Goal: Task Accomplishment & Management: Manage account settings

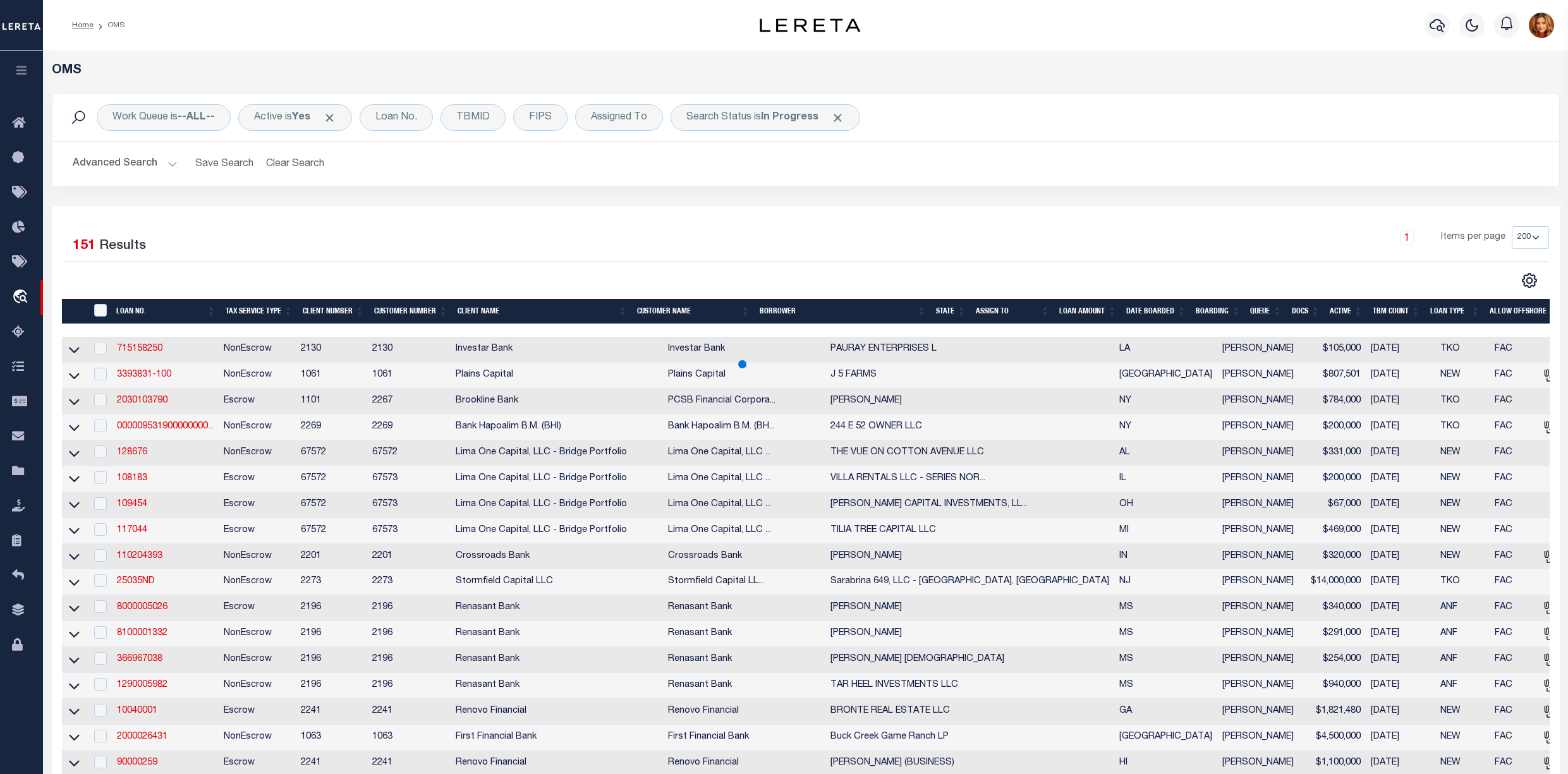
select select "200"
click at [284, 164] on button "Clear Search" at bounding box center [295, 164] width 69 height 25
click at [406, 109] on div "Loan No." at bounding box center [396, 117] width 73 height 26
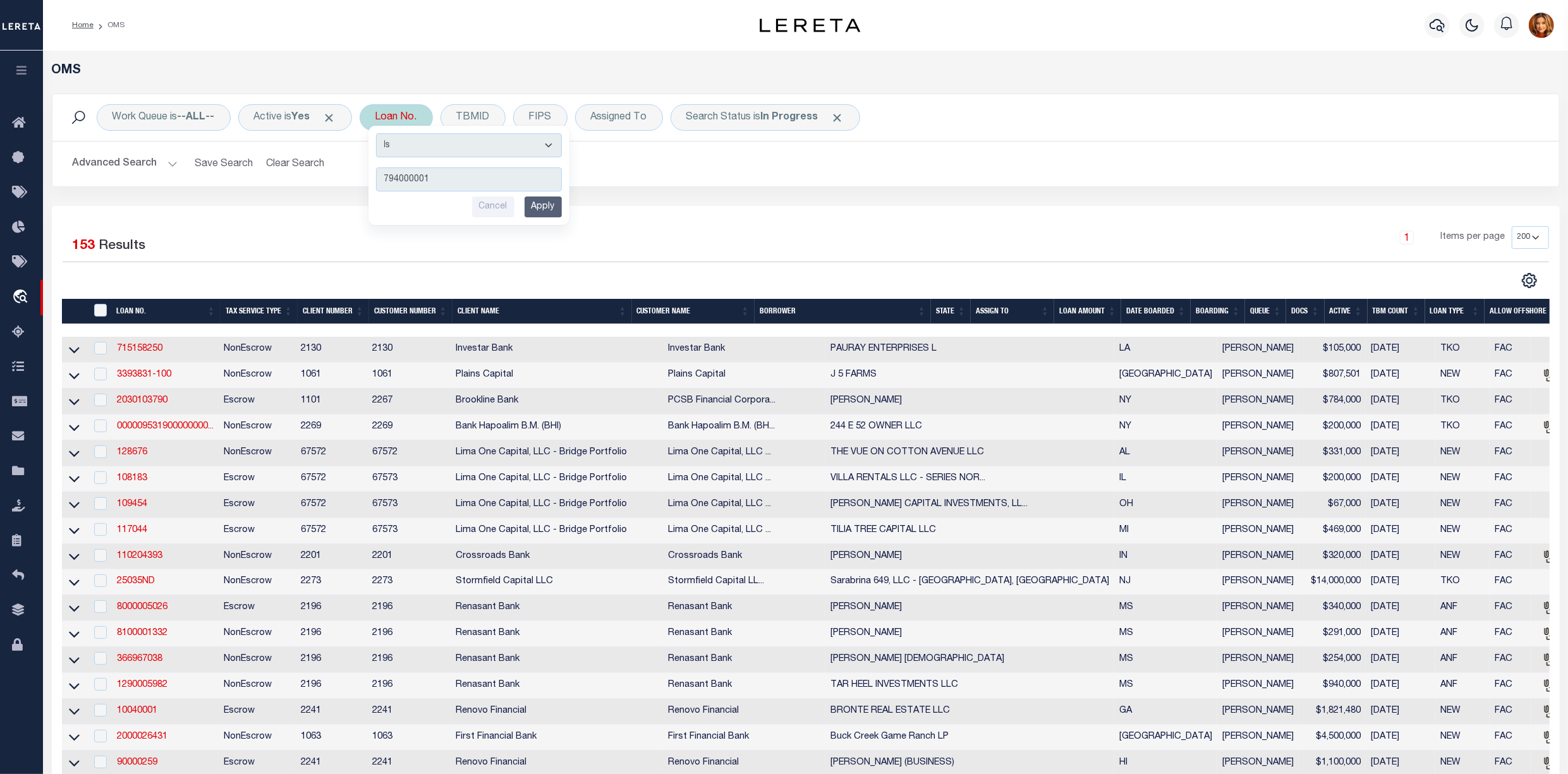
type input "7940000012"
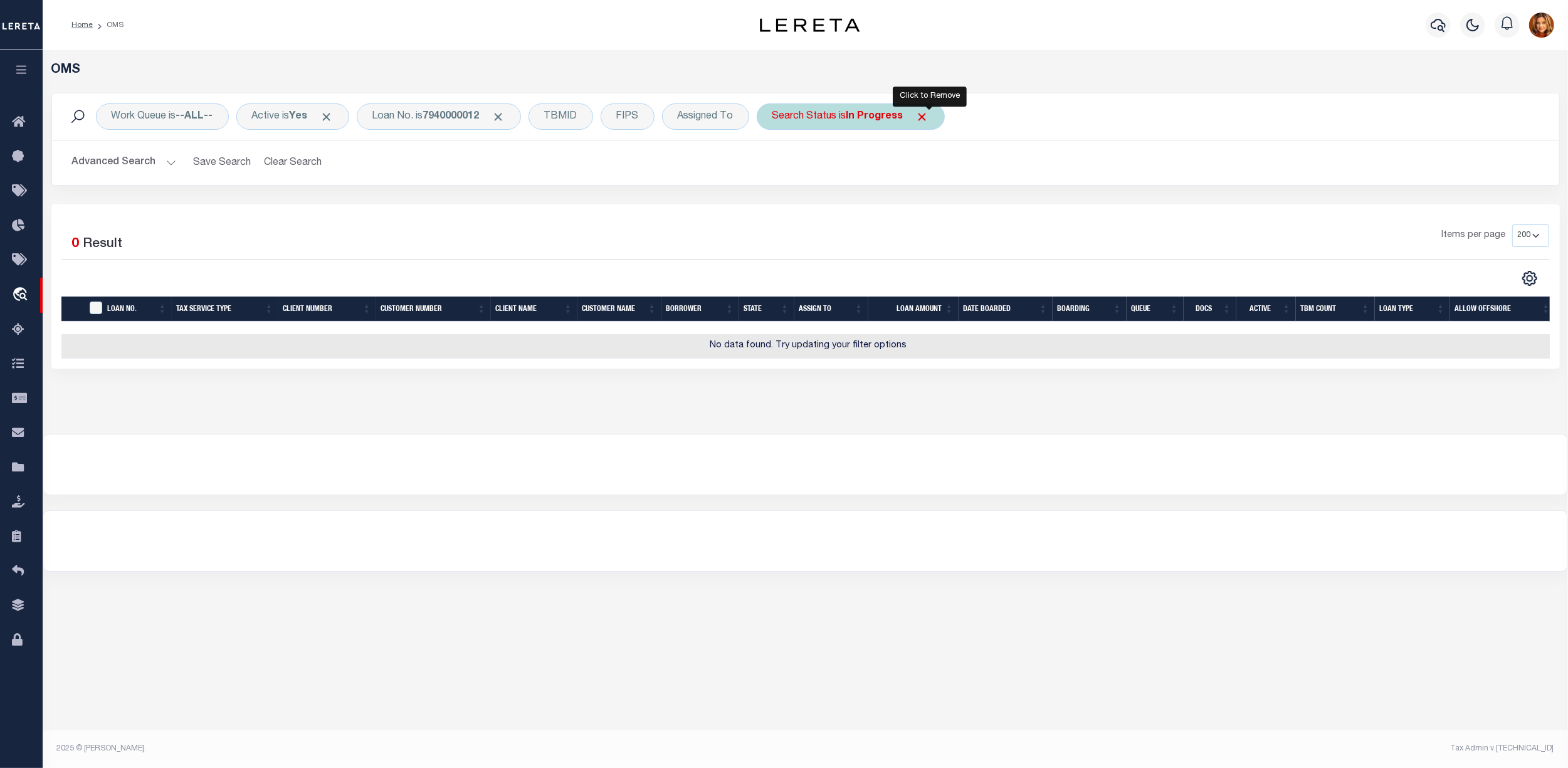
click at [929, 116] on span "Click to Remove" at bounding box center [922, 116] width 13 height 13
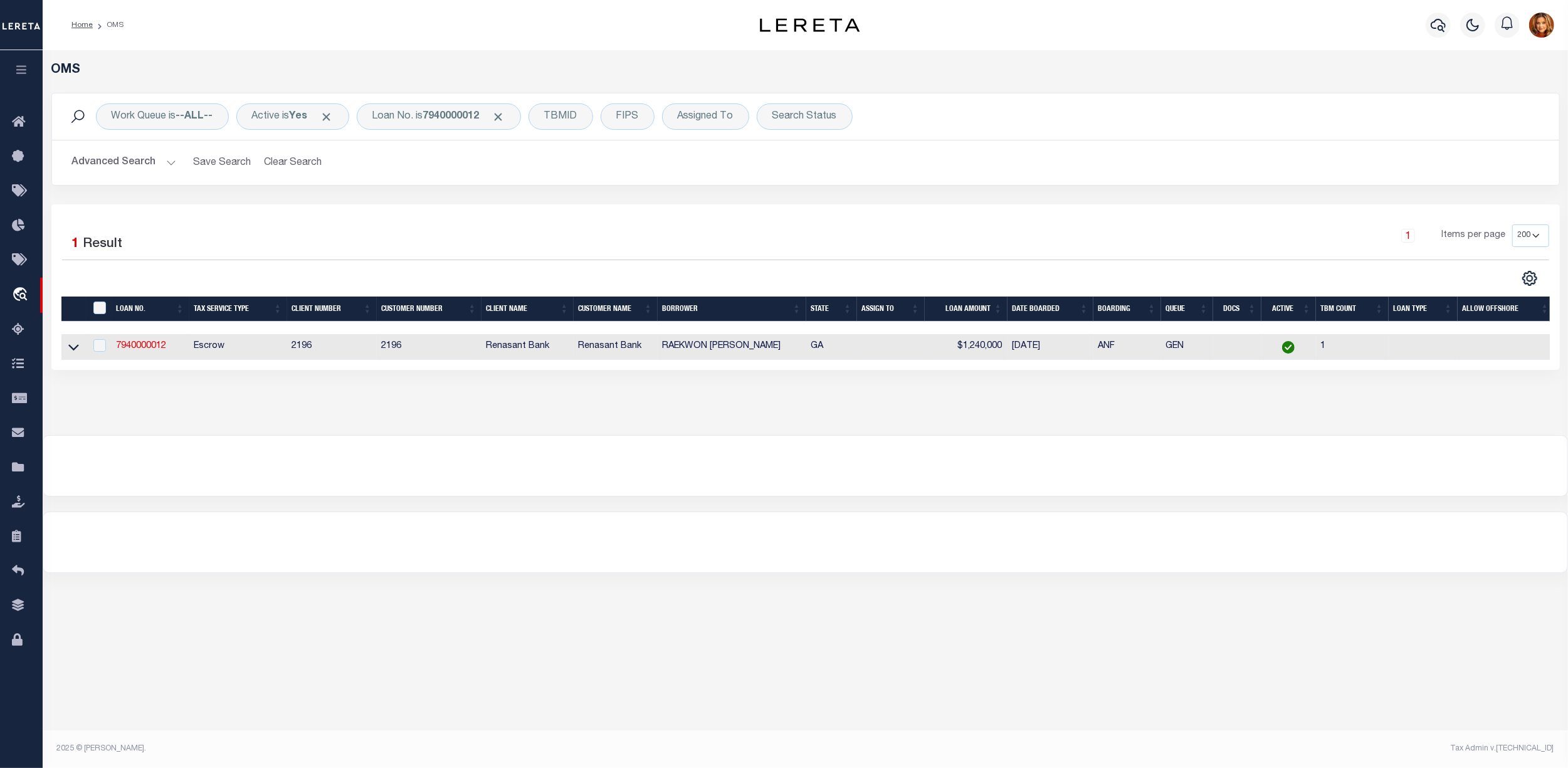
click at [129, 342] on td "7940000012" at bounding box center [151, 347] width 78 height 26
checkbox input "true"
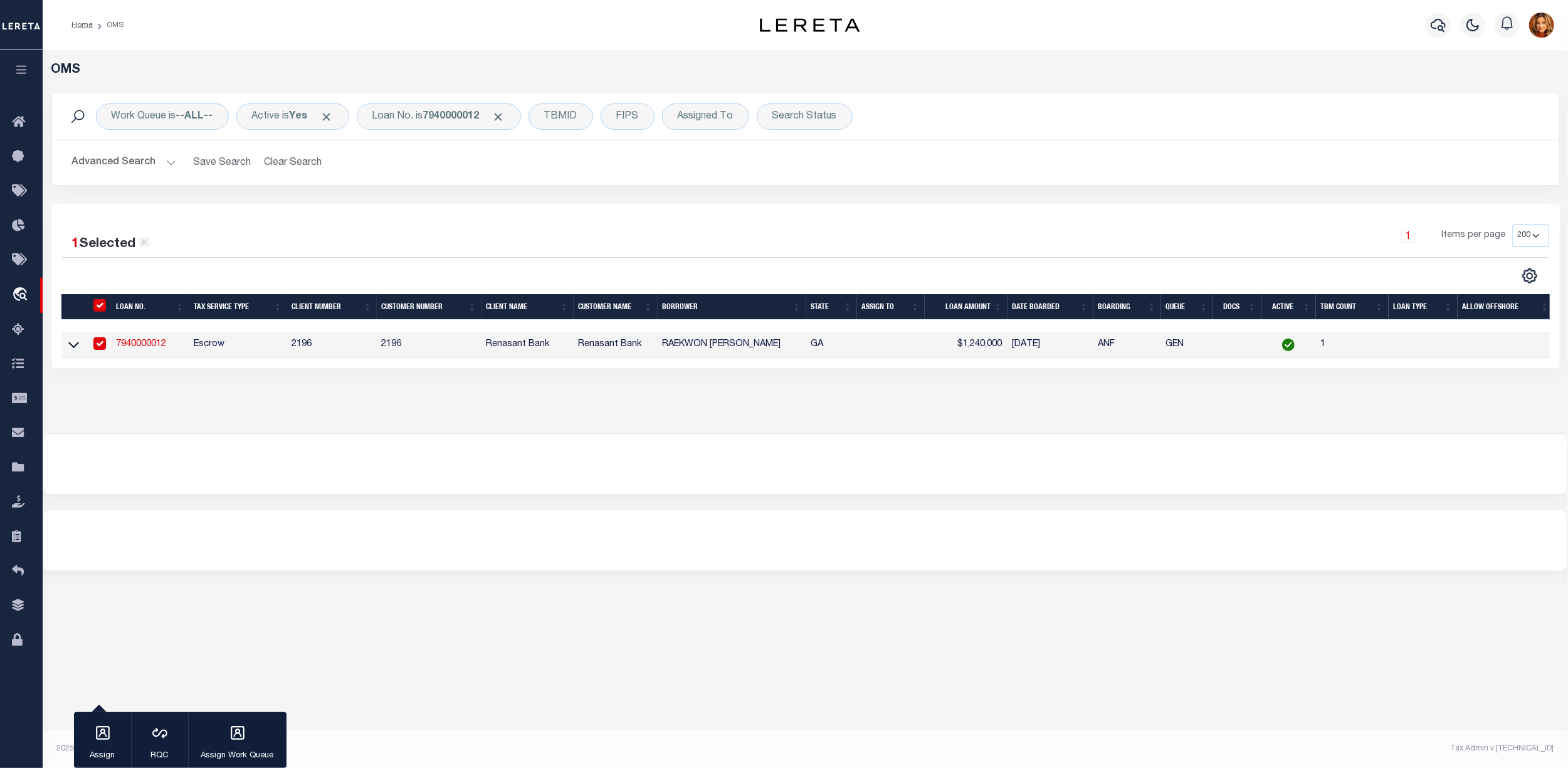
click at [134, 345] on link "7940000012" at bounding box center [141, 344] width 50 height 9
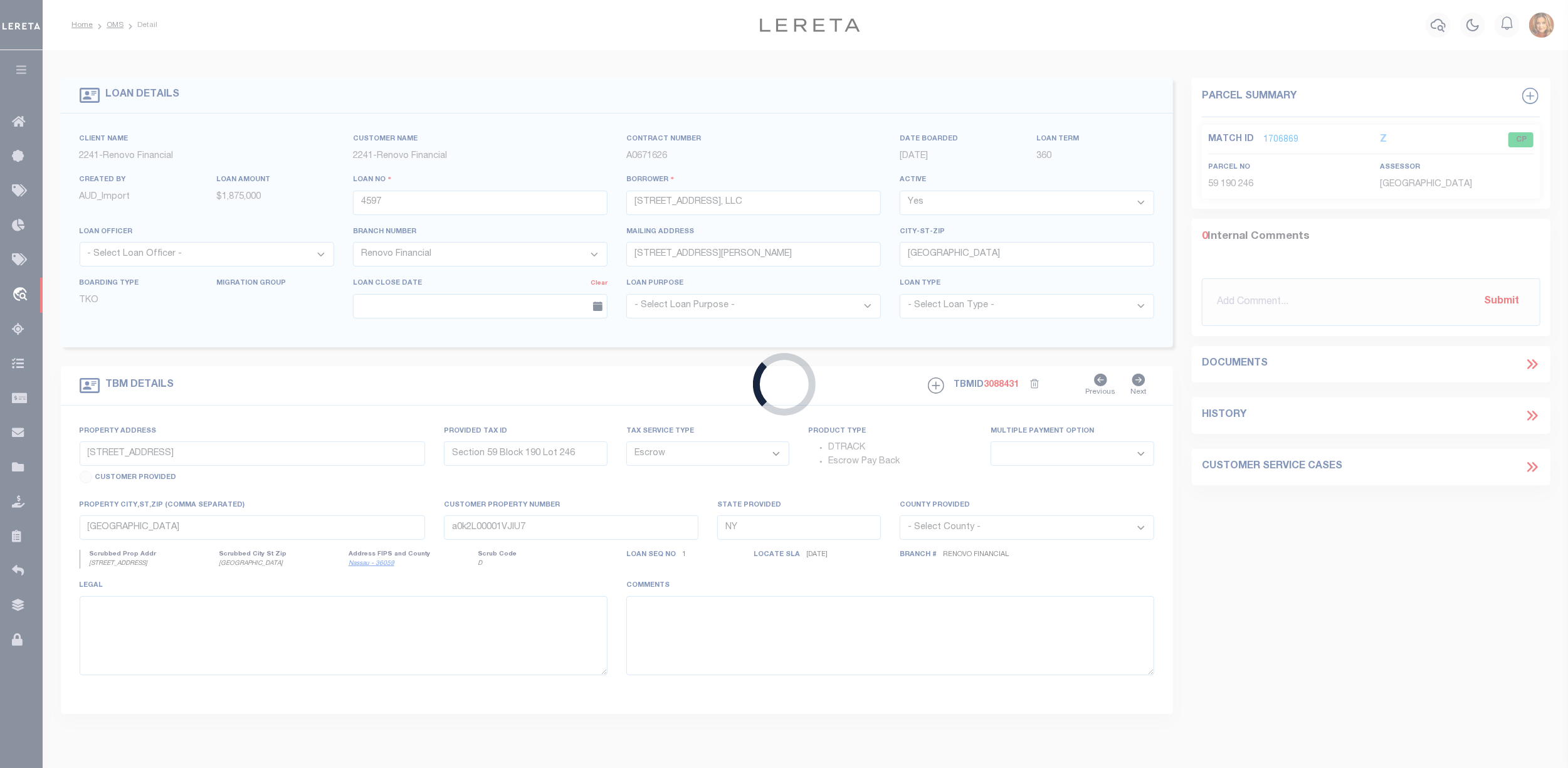
type input "7940000012"
type input "RAEKWON M MCMILLAN"
select select
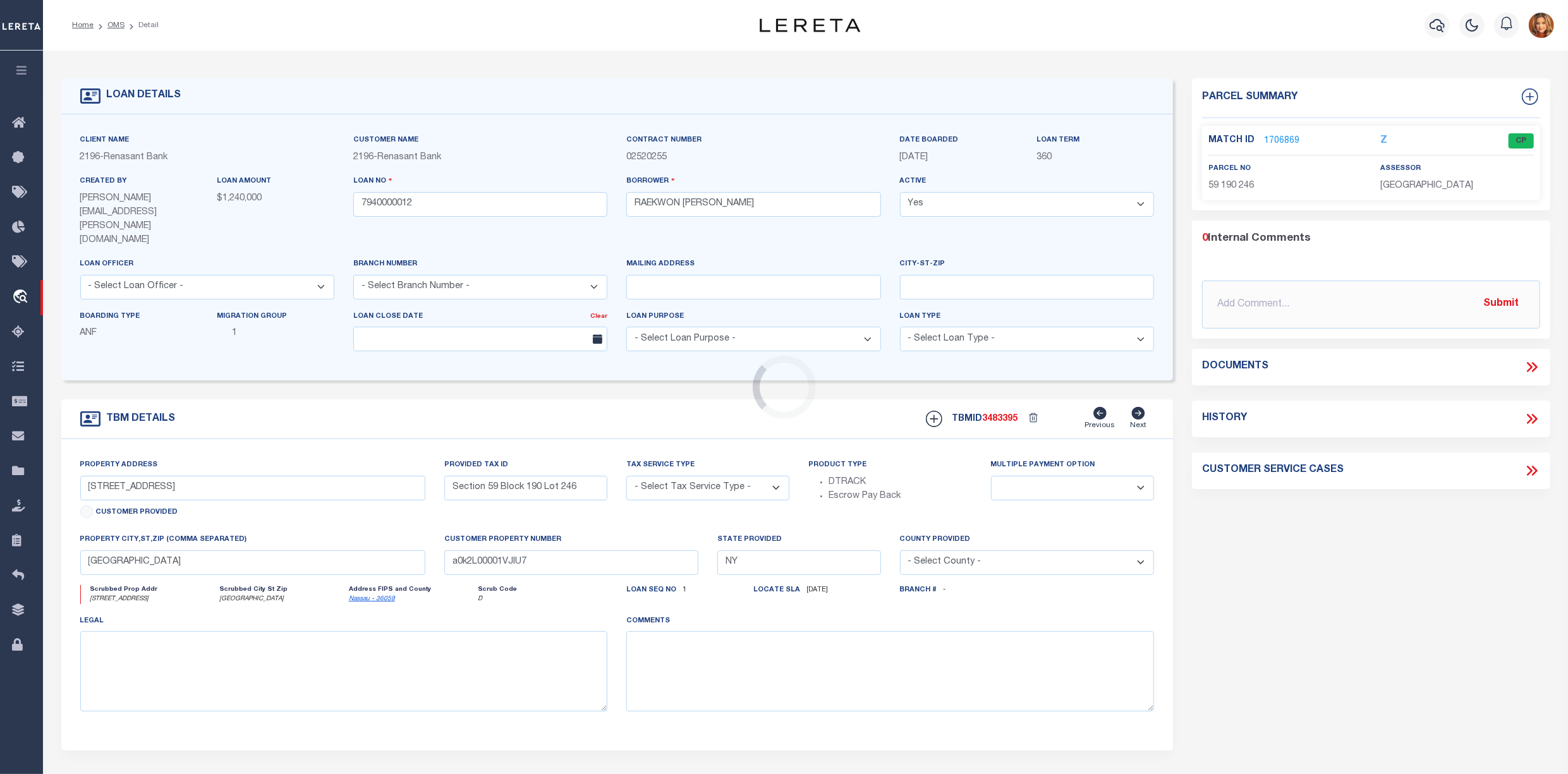
type input "905 JUNIPER STREET NE UNIT 805"
radio input "true"
select select "Escrow"
select select
type input "ATLANTA GA 303090000"
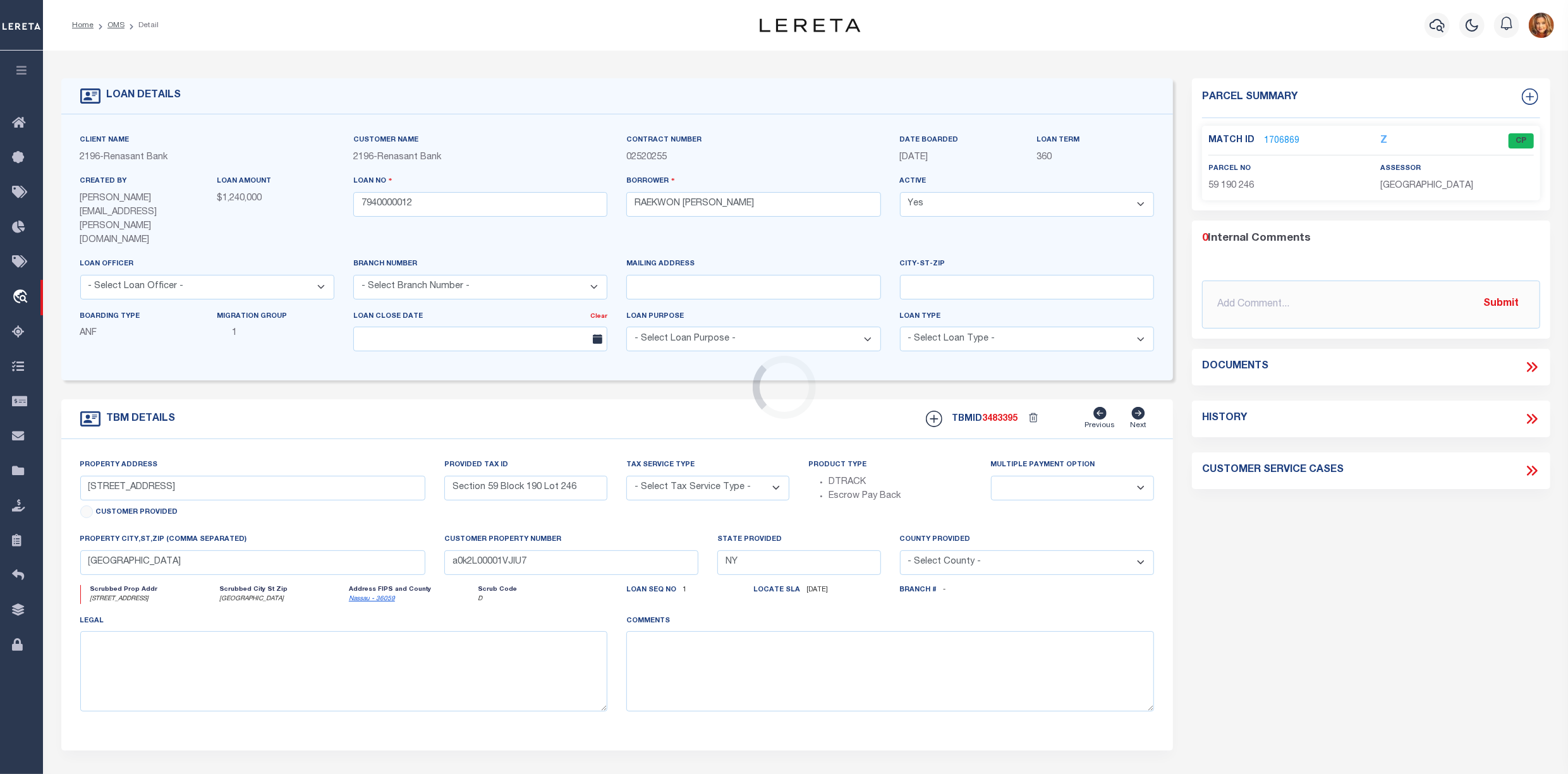
type input "7940000012"
type input "GA"
type textarea "COLLECTOR: ENTITY: PARCEL: 14 004900021810"
select select "4983"
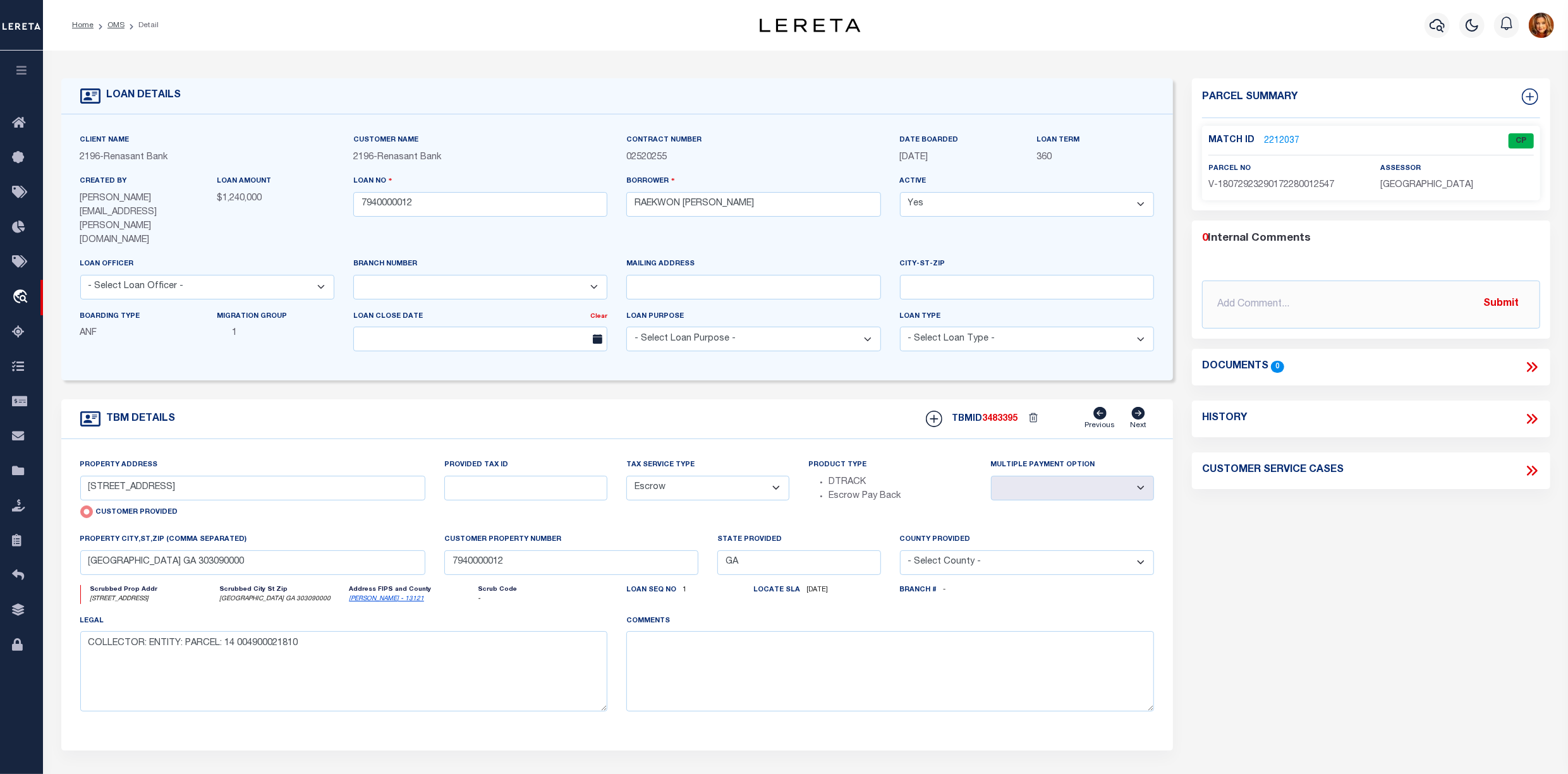
click at [1274, 140] on link "2212037" at bounding box center [1281, 141] width 35 height 13
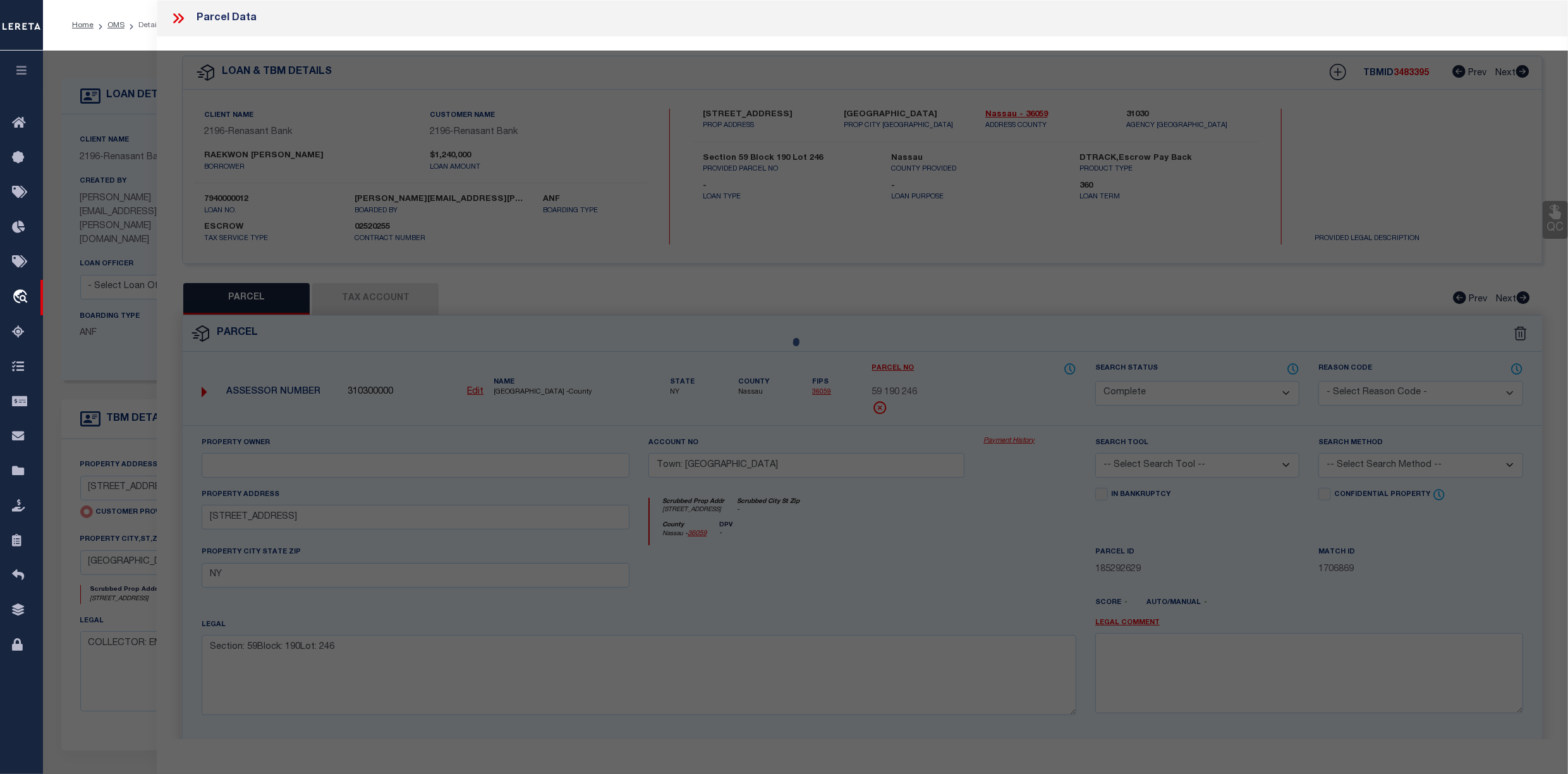
select select "AS"
checkbox input "false"
select select "CP"
select select "AGW"
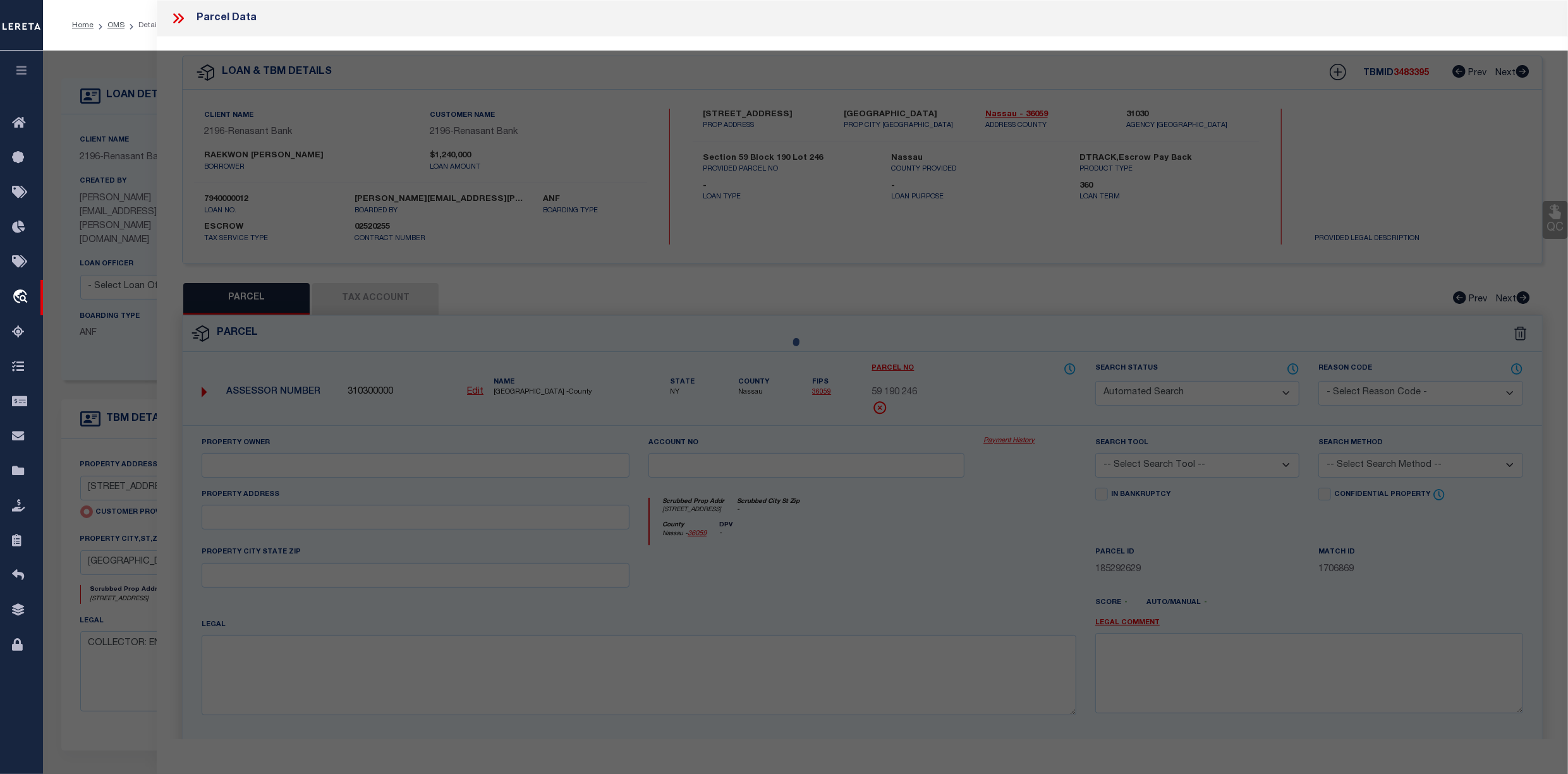
select select
type input "905 JUNIPER STREET NE UNIT 805"
checkbox input "false"
type input "ATLANTA GA 303090000"
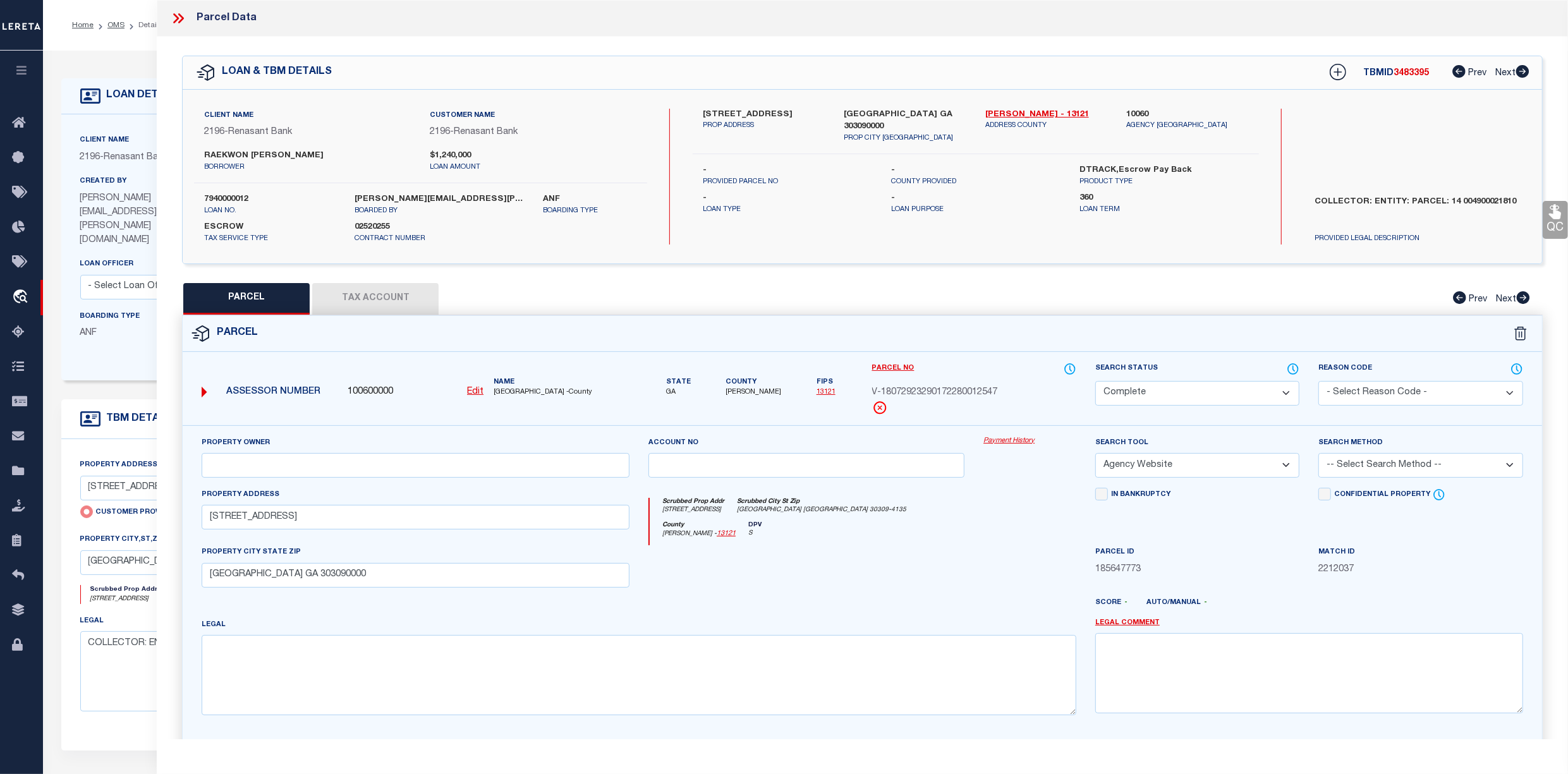
click at [371, 296] on button "Tax Account" at bounding box center [375, 299] width 126 height 32
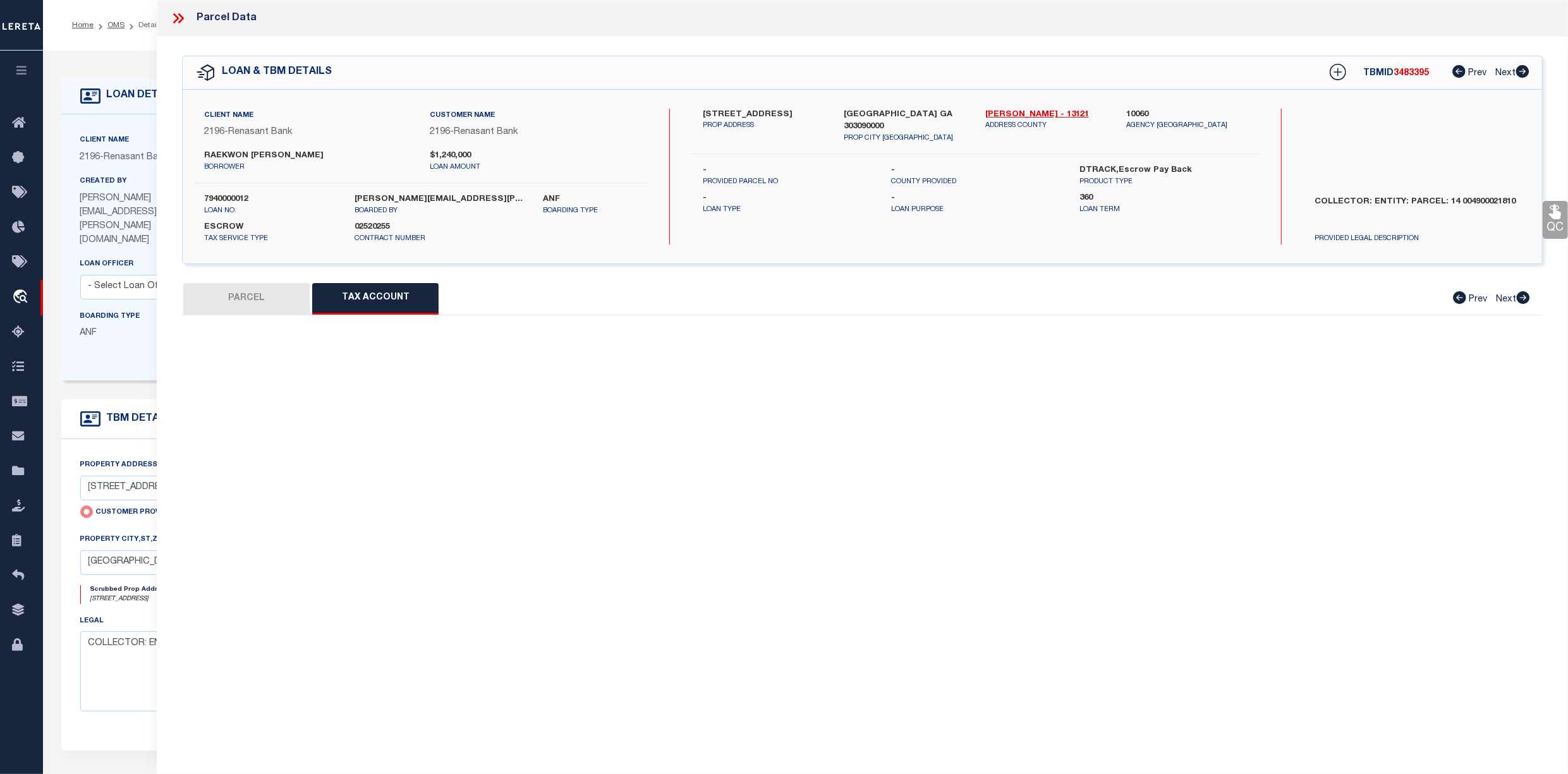
select select "100"
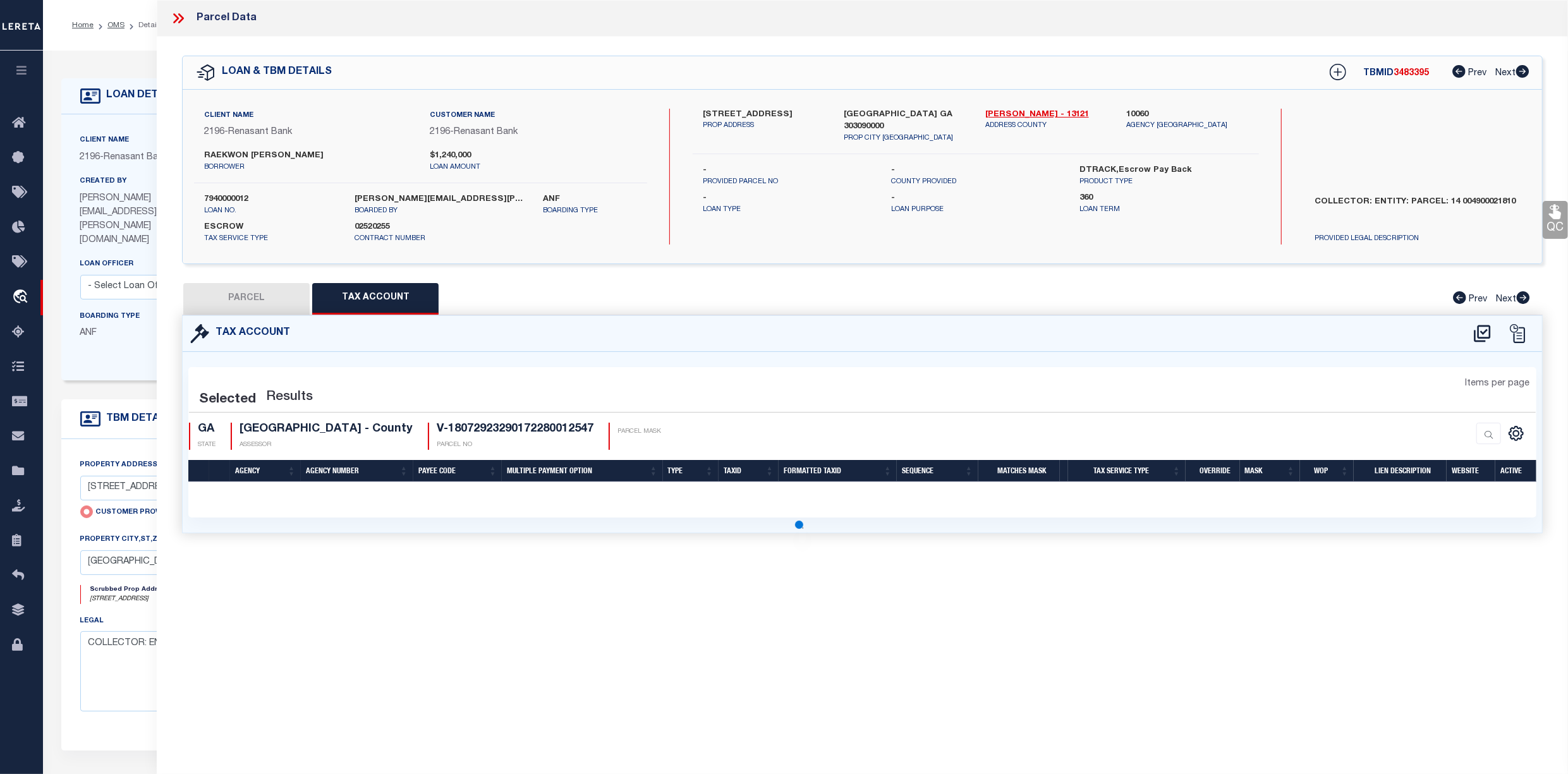
select select "100"
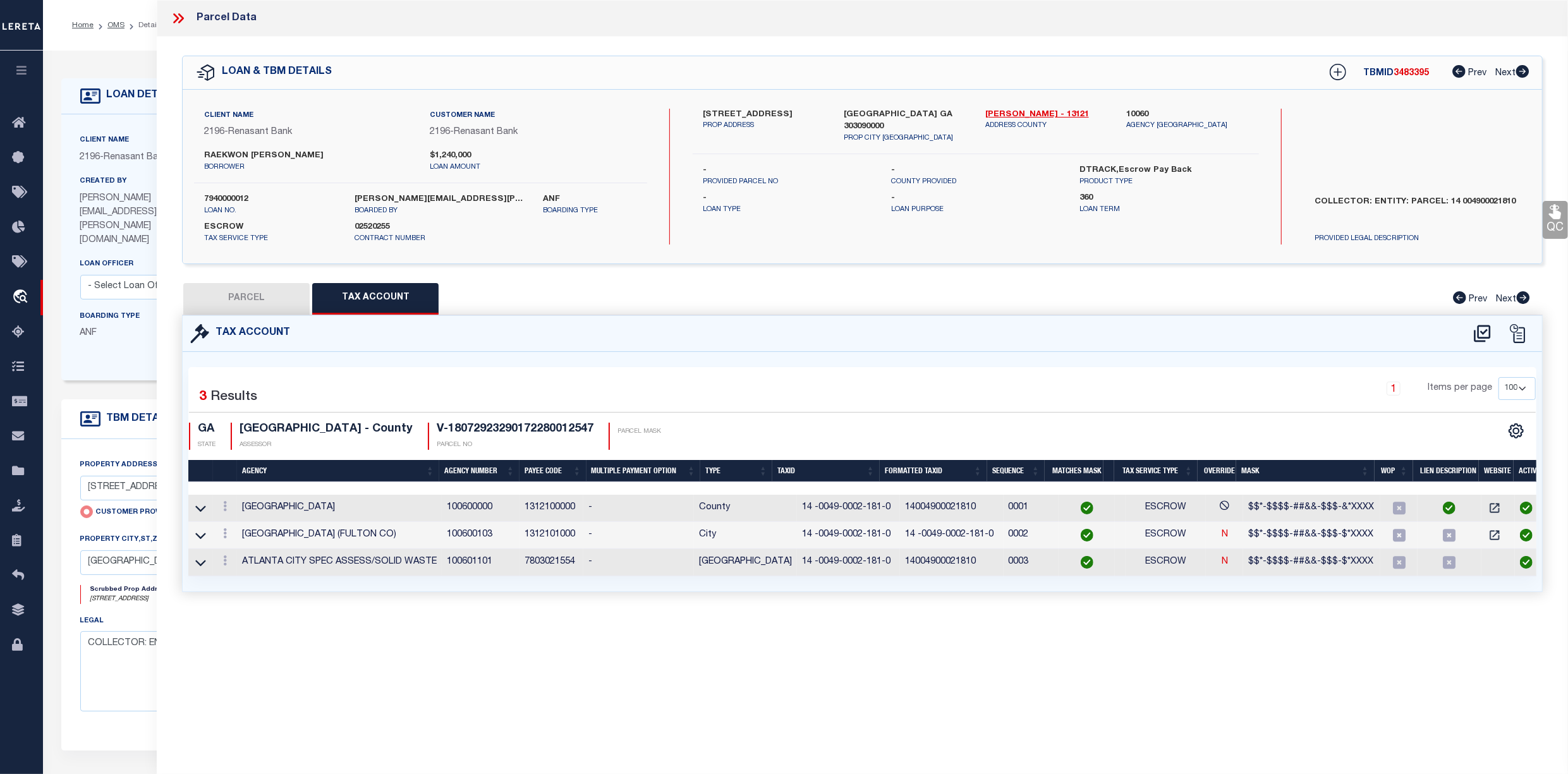
click at [262, 304] on button "PARCEL" at bounding box center [246, 299] width 126 height 32
select select "AS"
select select
checkbox input "false"
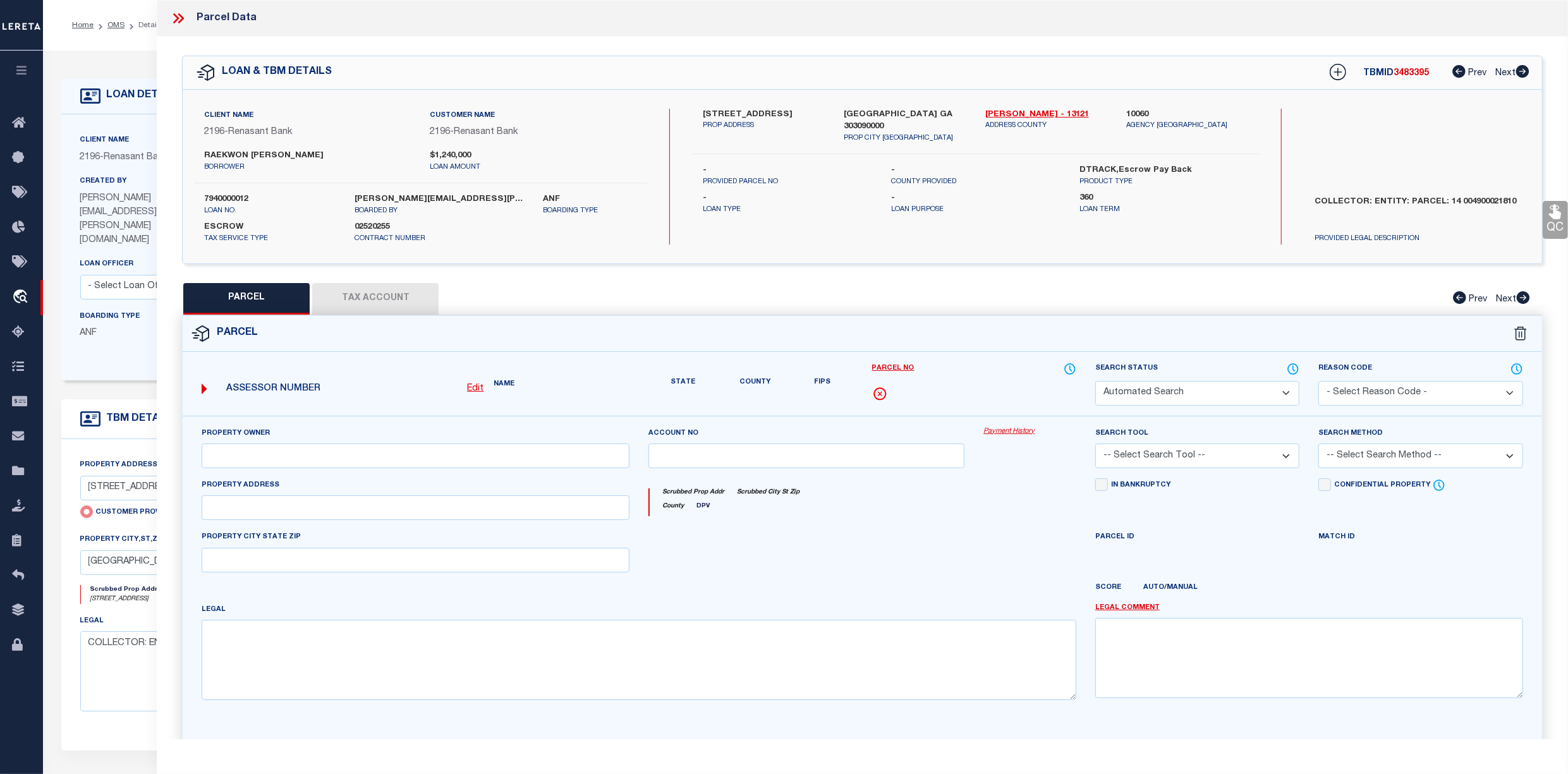
select select "CP"
select select "AGW"
select select
type input "905 JUNIPER STREET NE UNIT 805"
checkbox input "false"
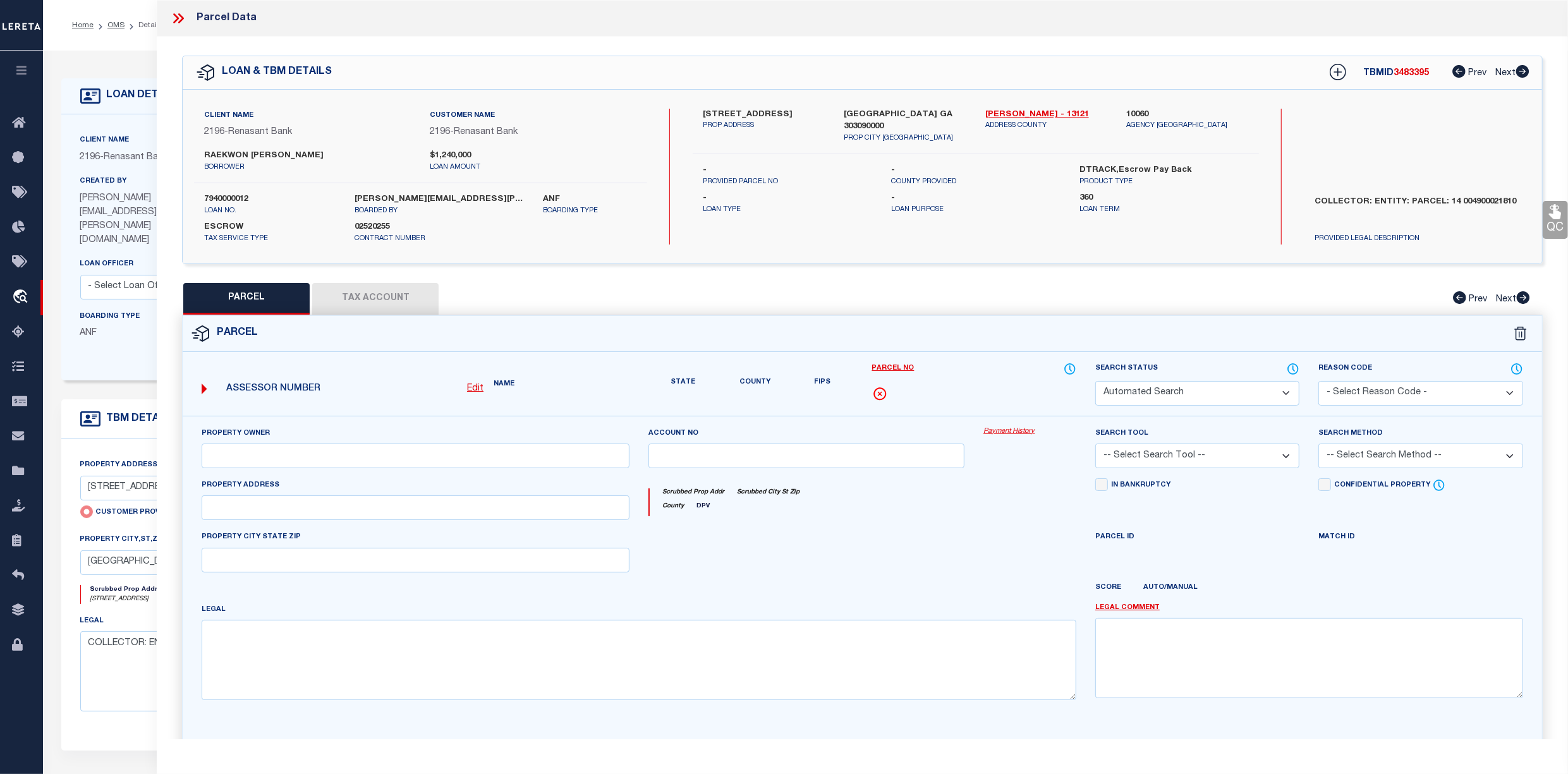
type input "ATLANTA GA 303090000"
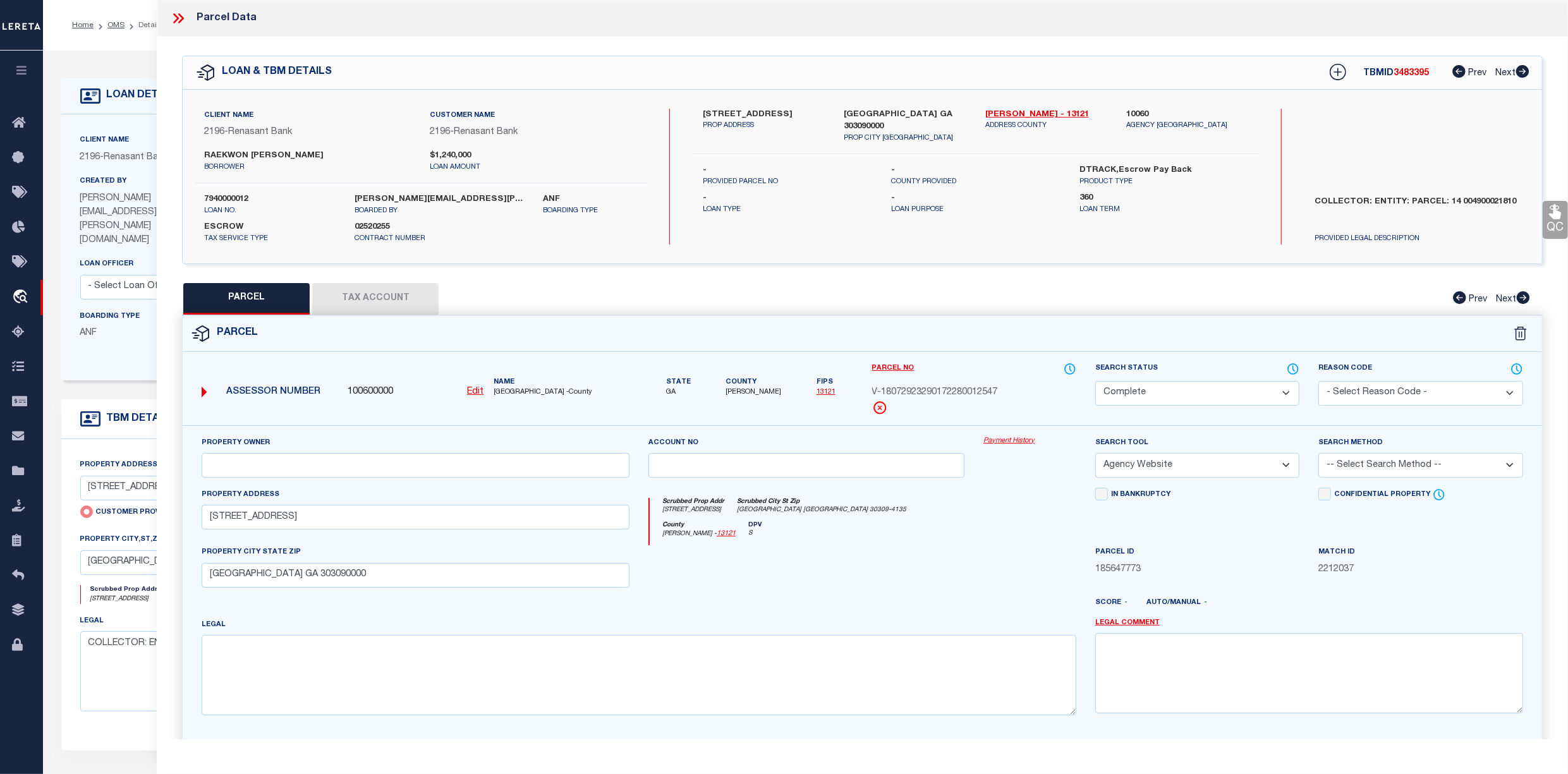
click at [389, 295] on button "Tax Account" at bounding box center [375, 299] width 126 height 32
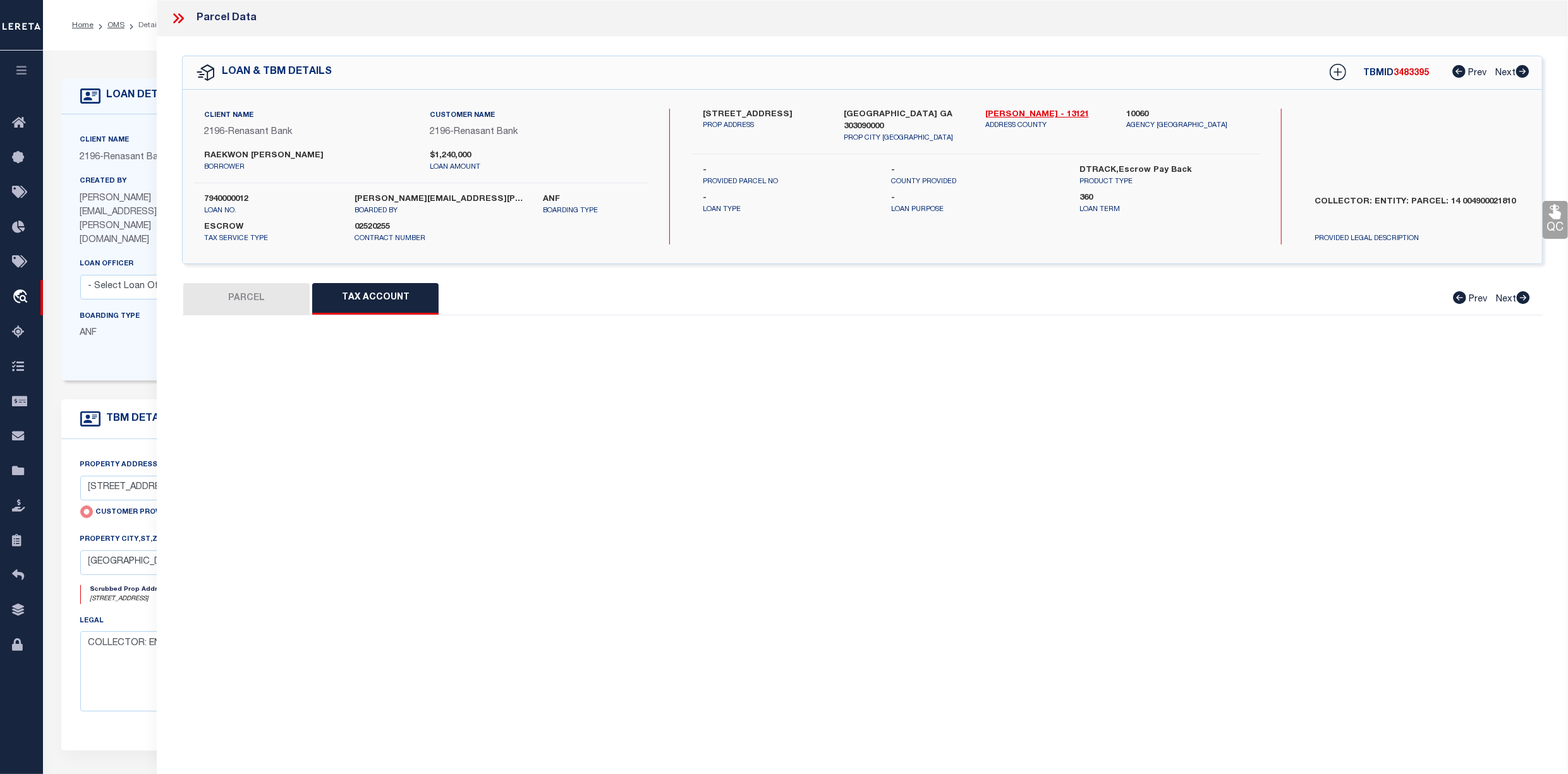
select select "100"
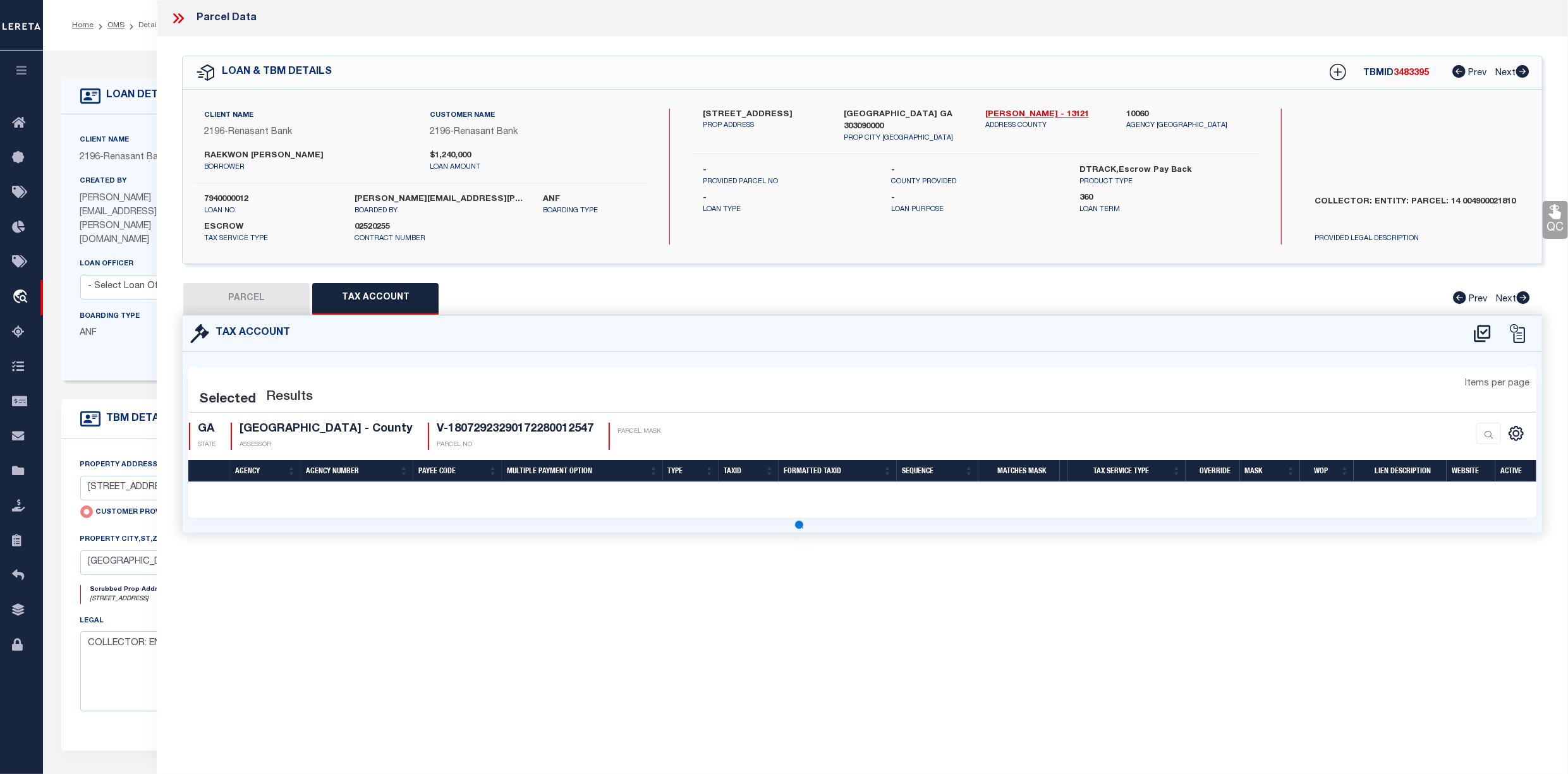
select select "100"
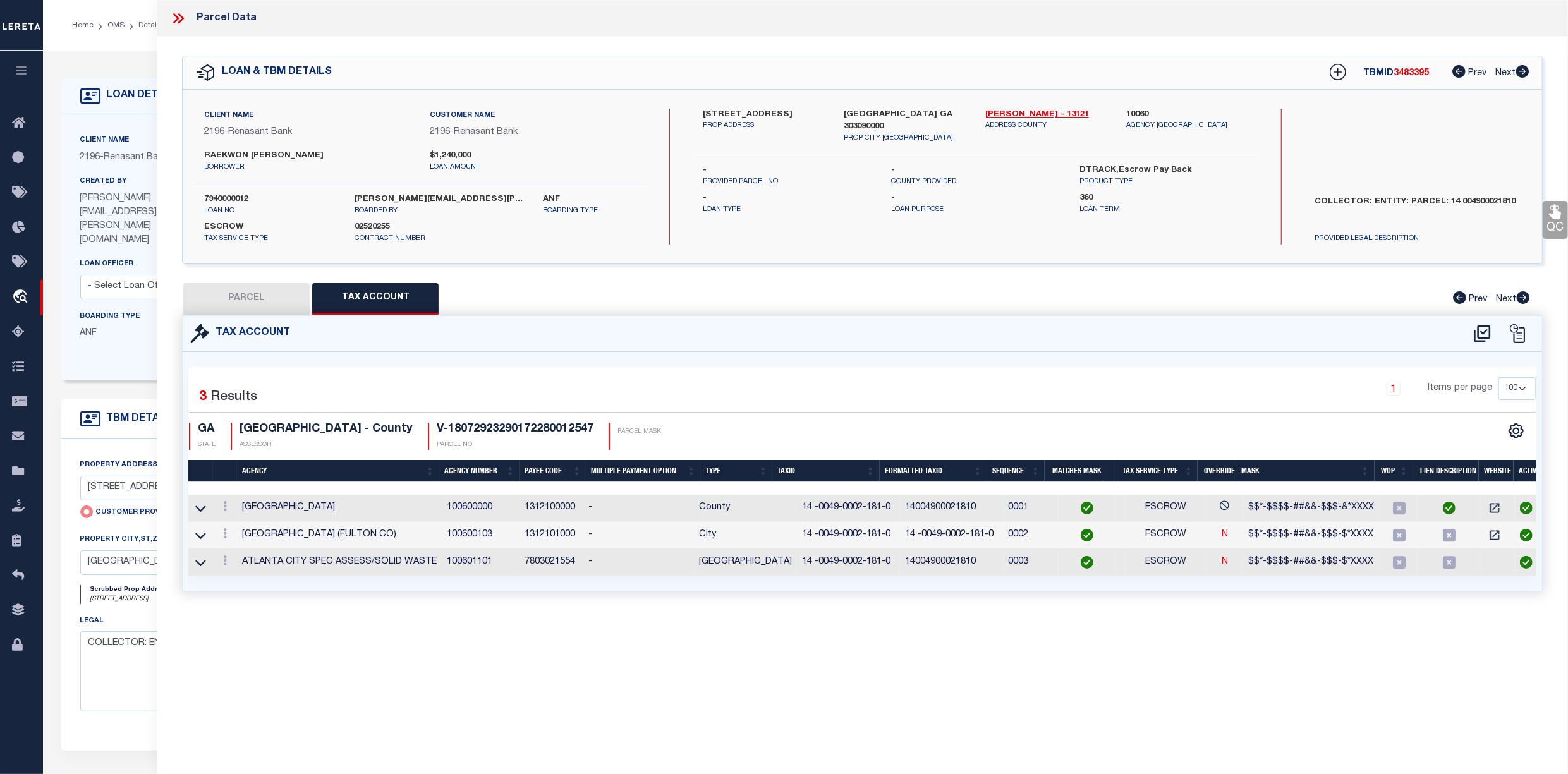
click at [257, 297] on button "PARCEL" at bounding box center [246, 299] width 126 height 32
select select "AS"
select select
checkbox input "false"
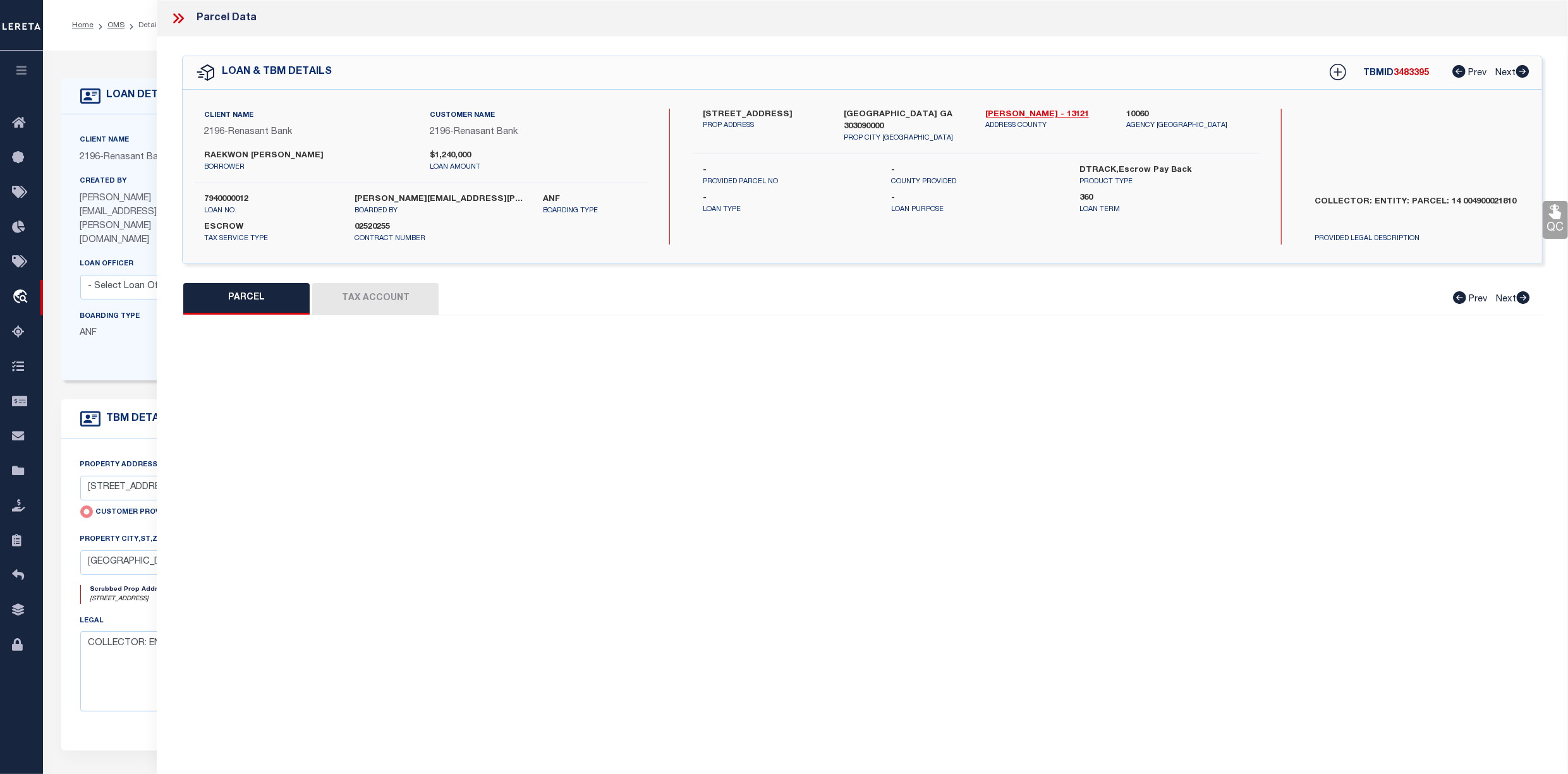
select select "CP"
select select "AGW"
select select
type input "905 JUNIPER STREET NE UNIT 805"
checkbox input "false"
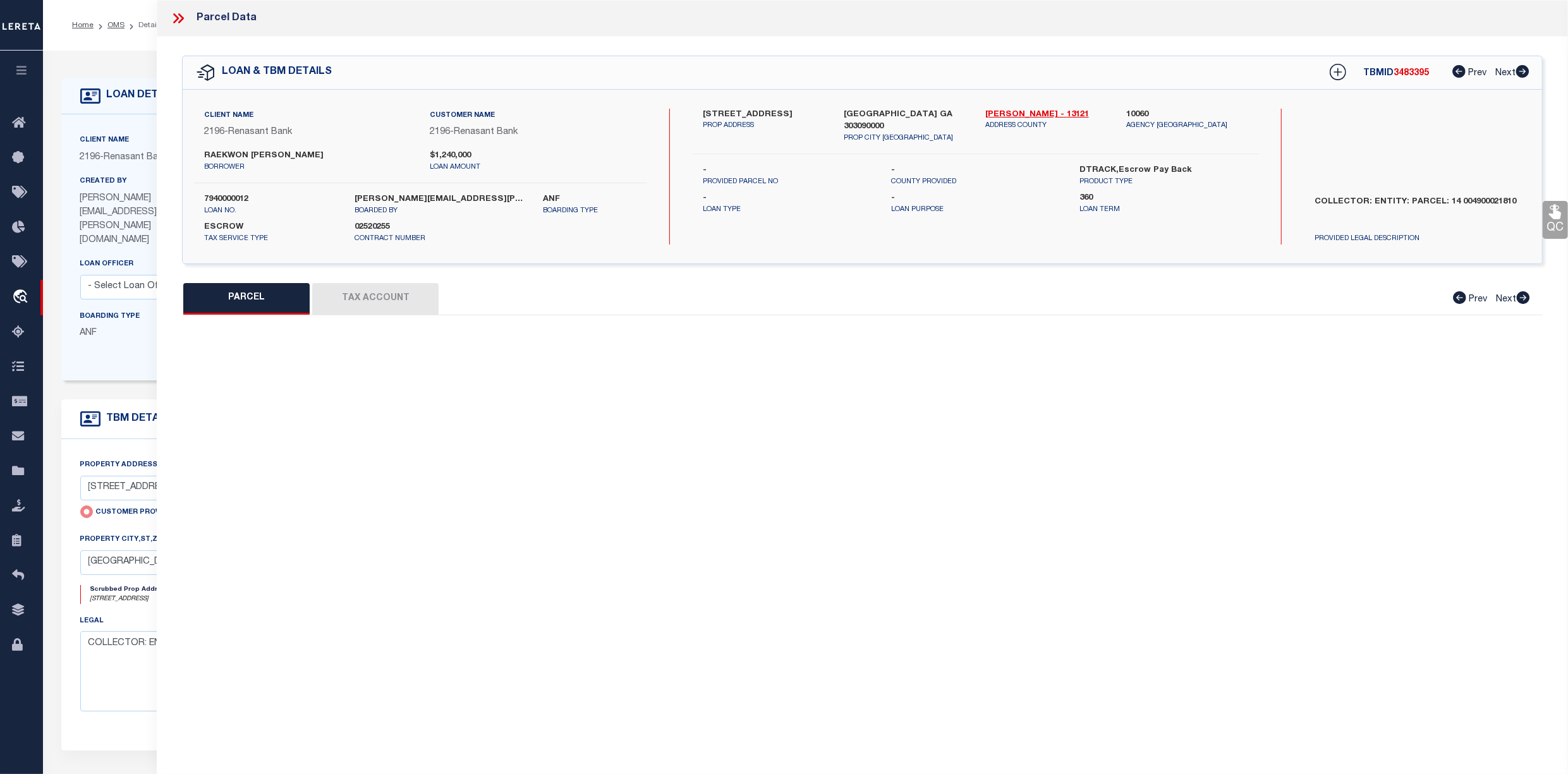
type input "ATLANTA GA 303090000"
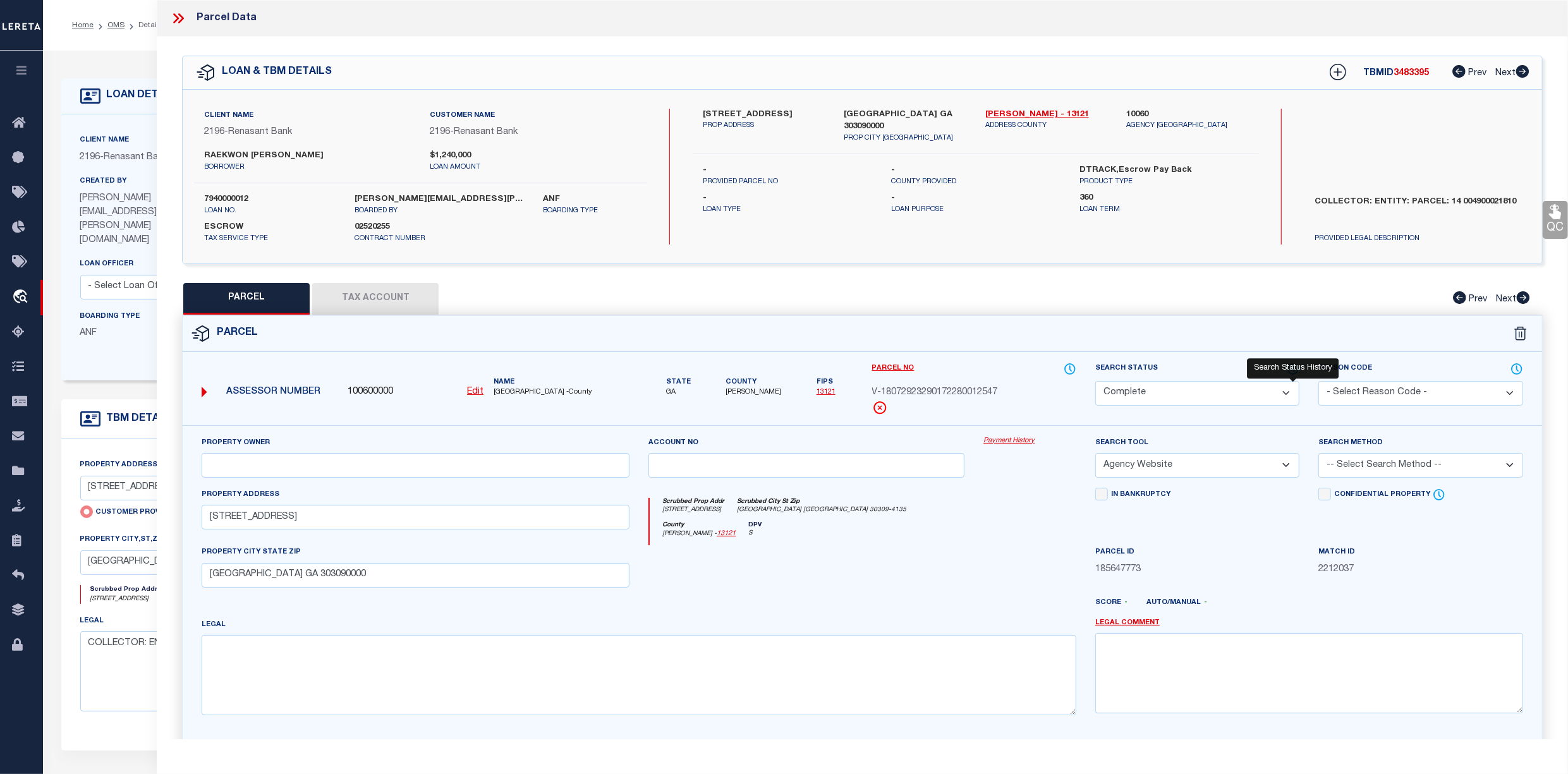
click at [1291, 369] on icon at bounding box center [1293, 369] width 12 height 14
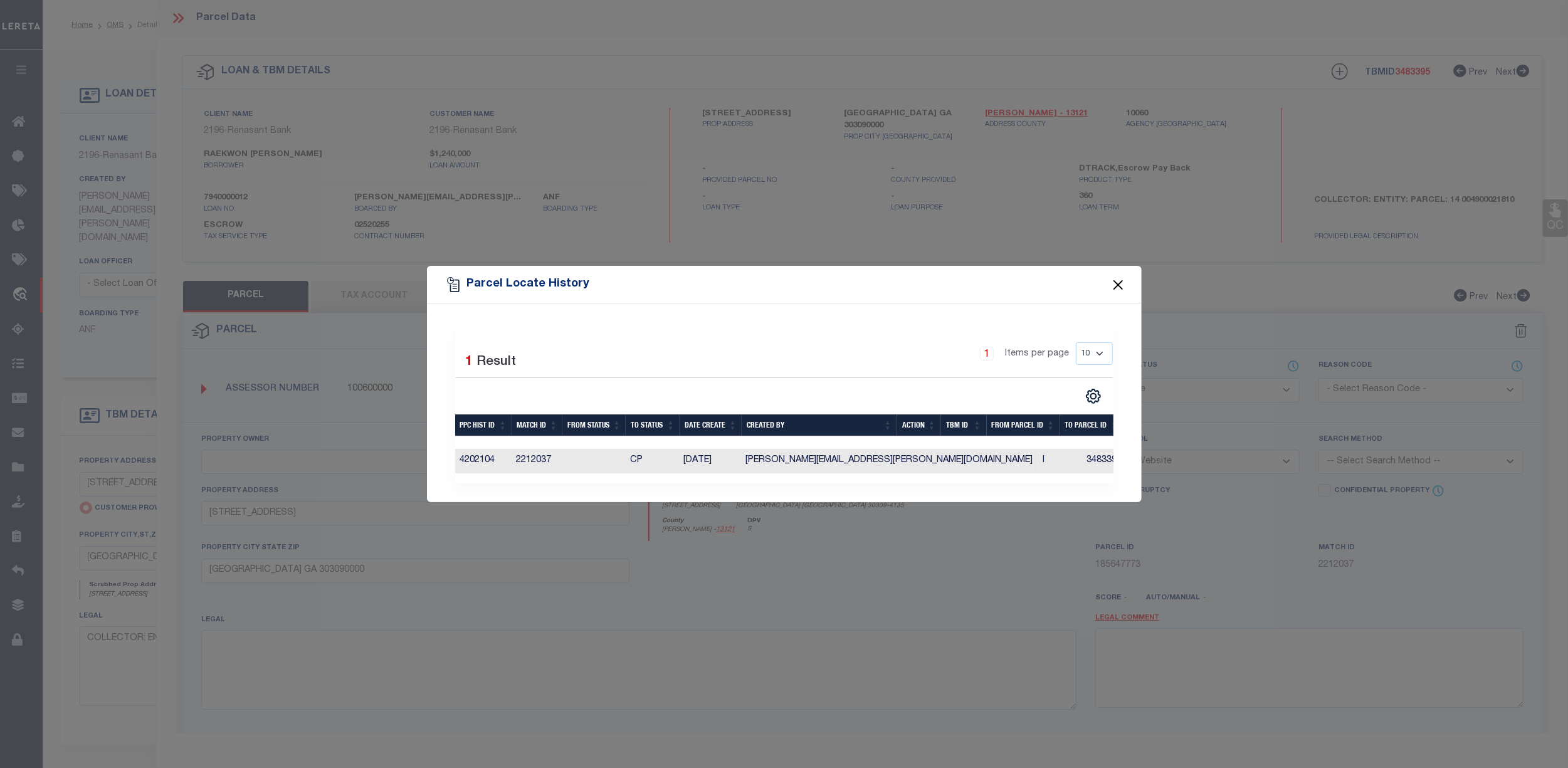
click at [1119, 277] on button "Close" at bounding box center [1118, 285] width 16 height 16
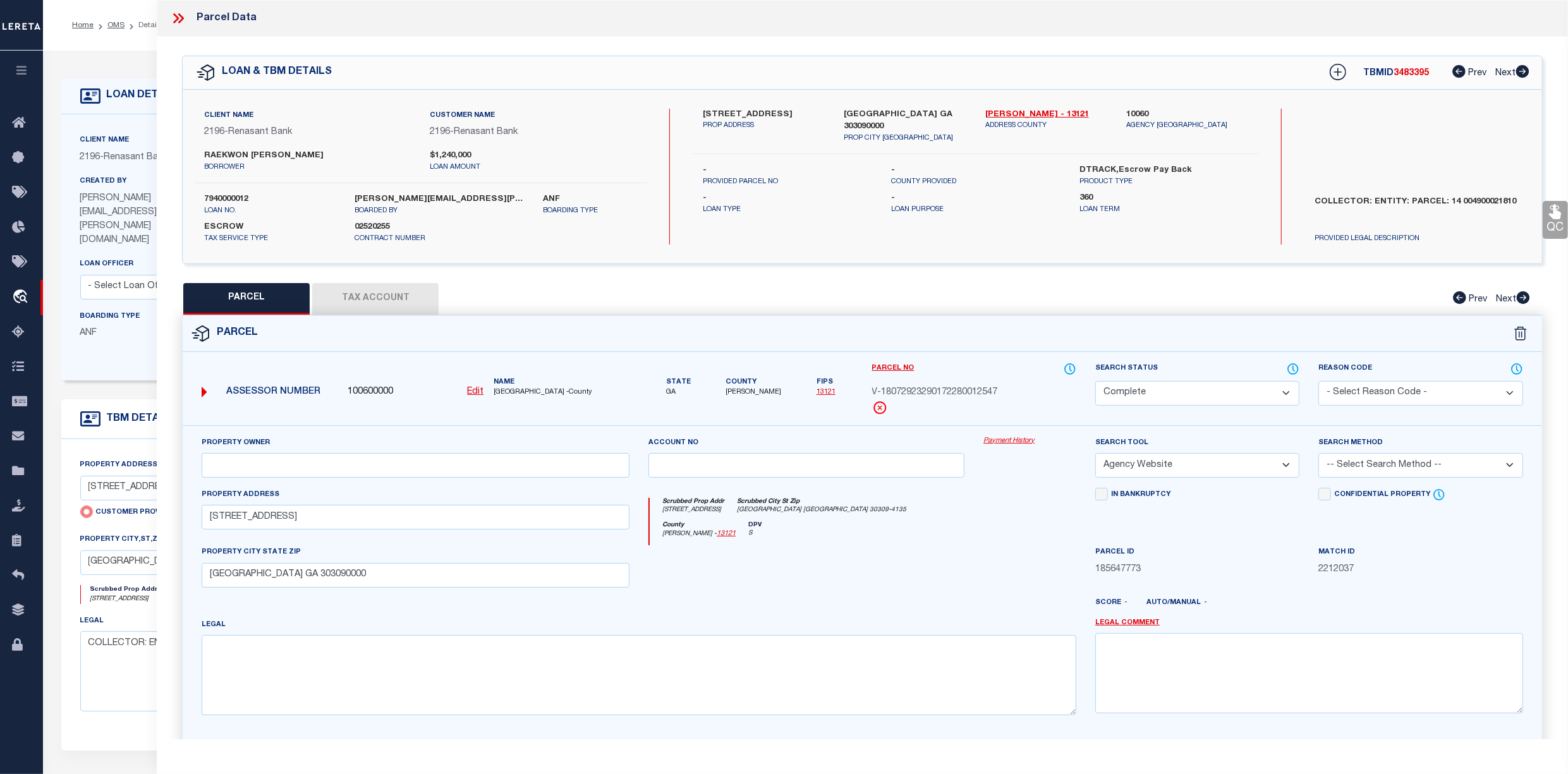
click at [371, 299] on button "Tax Account" at bounding box center [375, 299] width 126 height 32
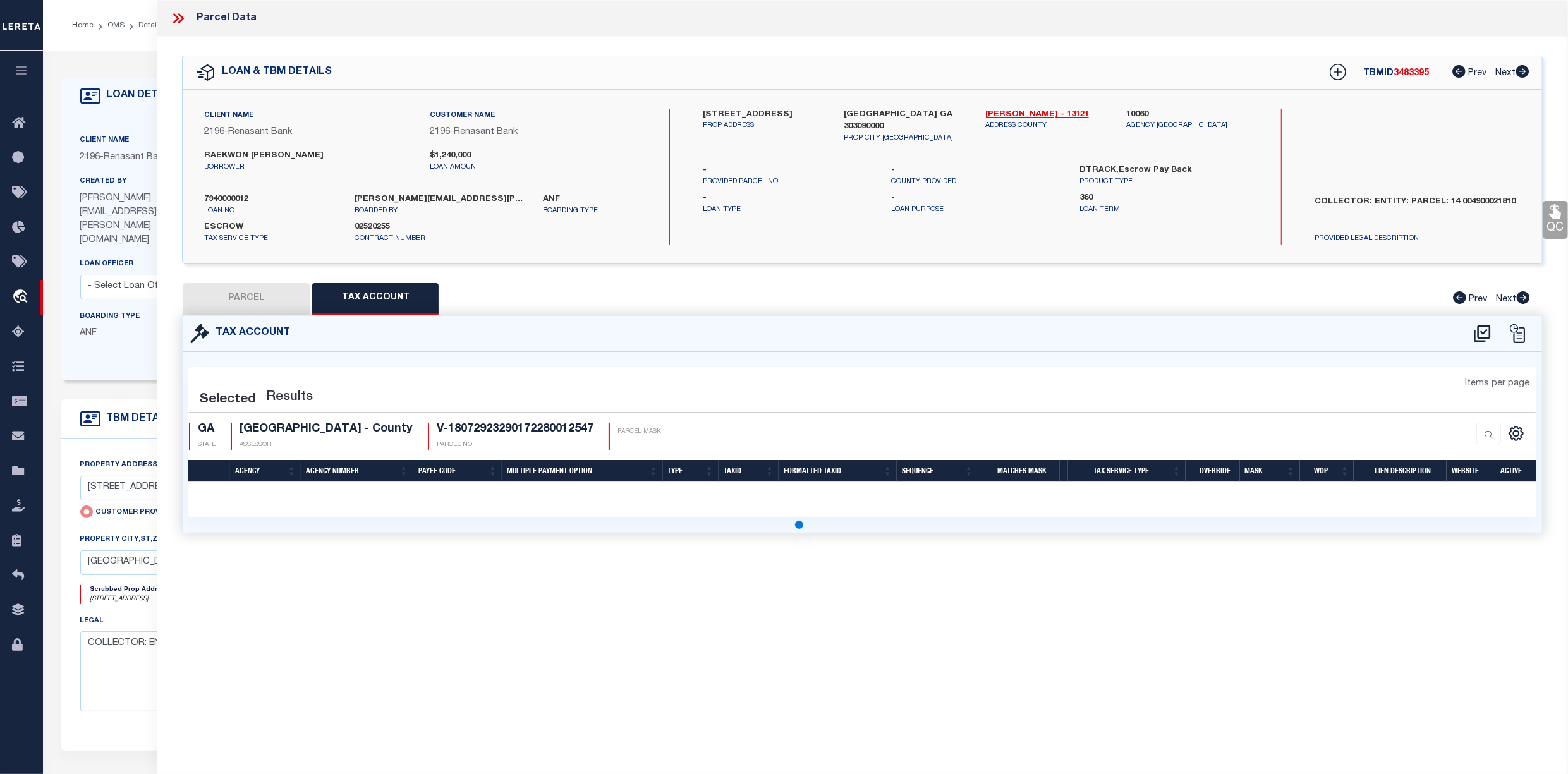
select select "100"
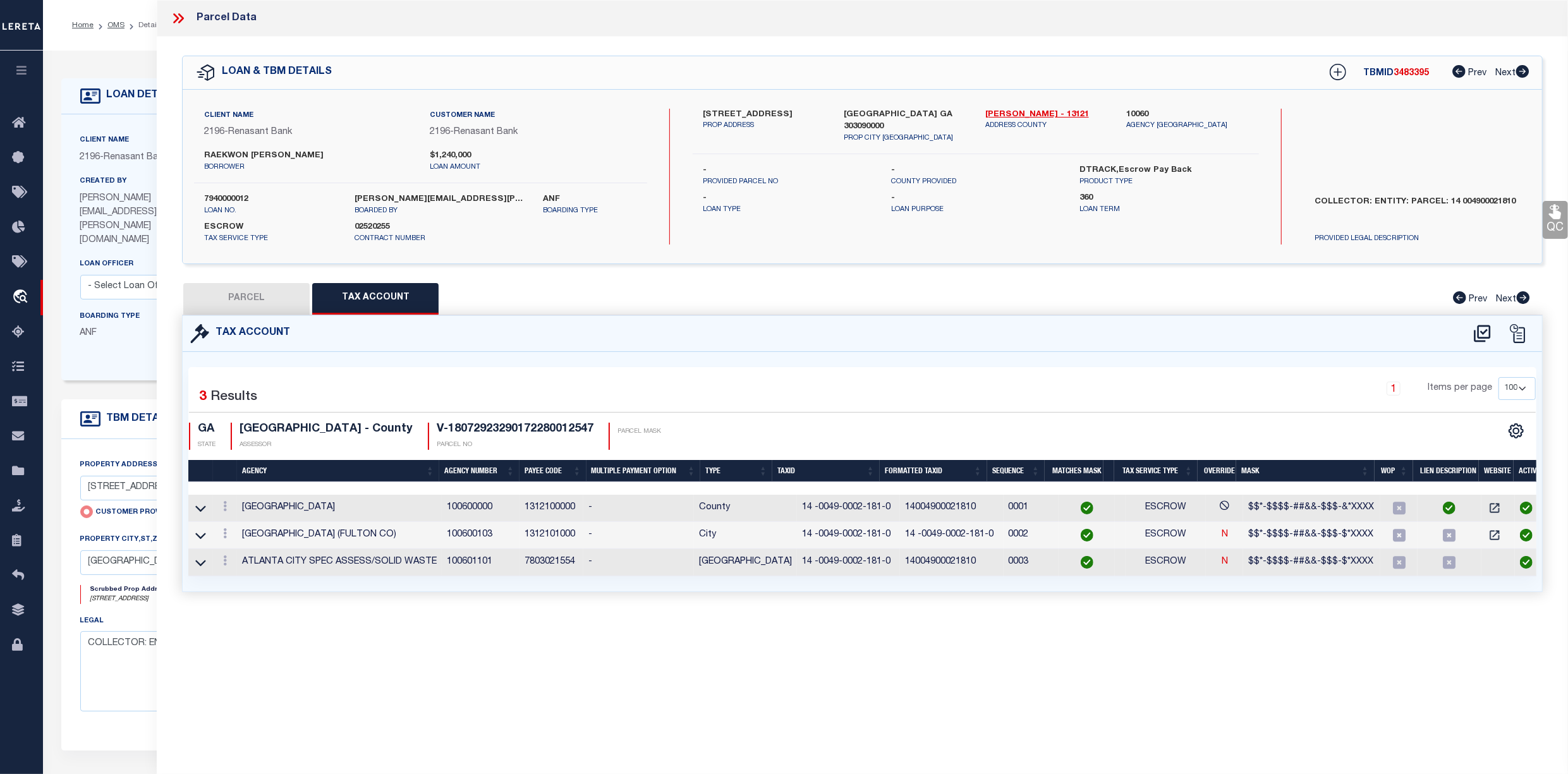
click at [269, 295] on button "PARCEL" at bounding box center [246, 299] width 126 height 32
select select "AS"
select select
checkbox input "false"
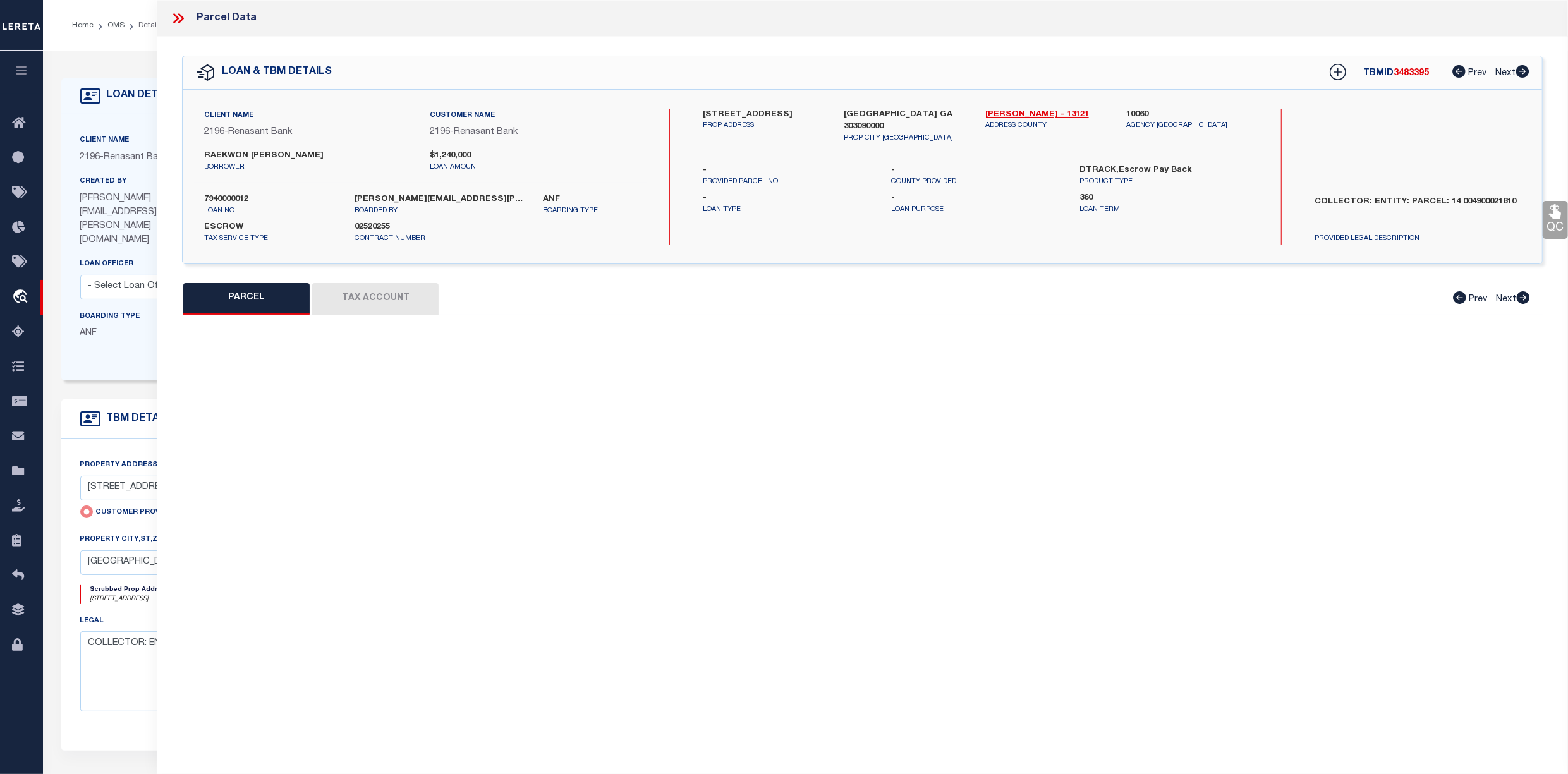
select select "CP"
select select "AGW"
select select
type input "905 JUNIPER STREET NE UNIT 805"
checkbox input "false"
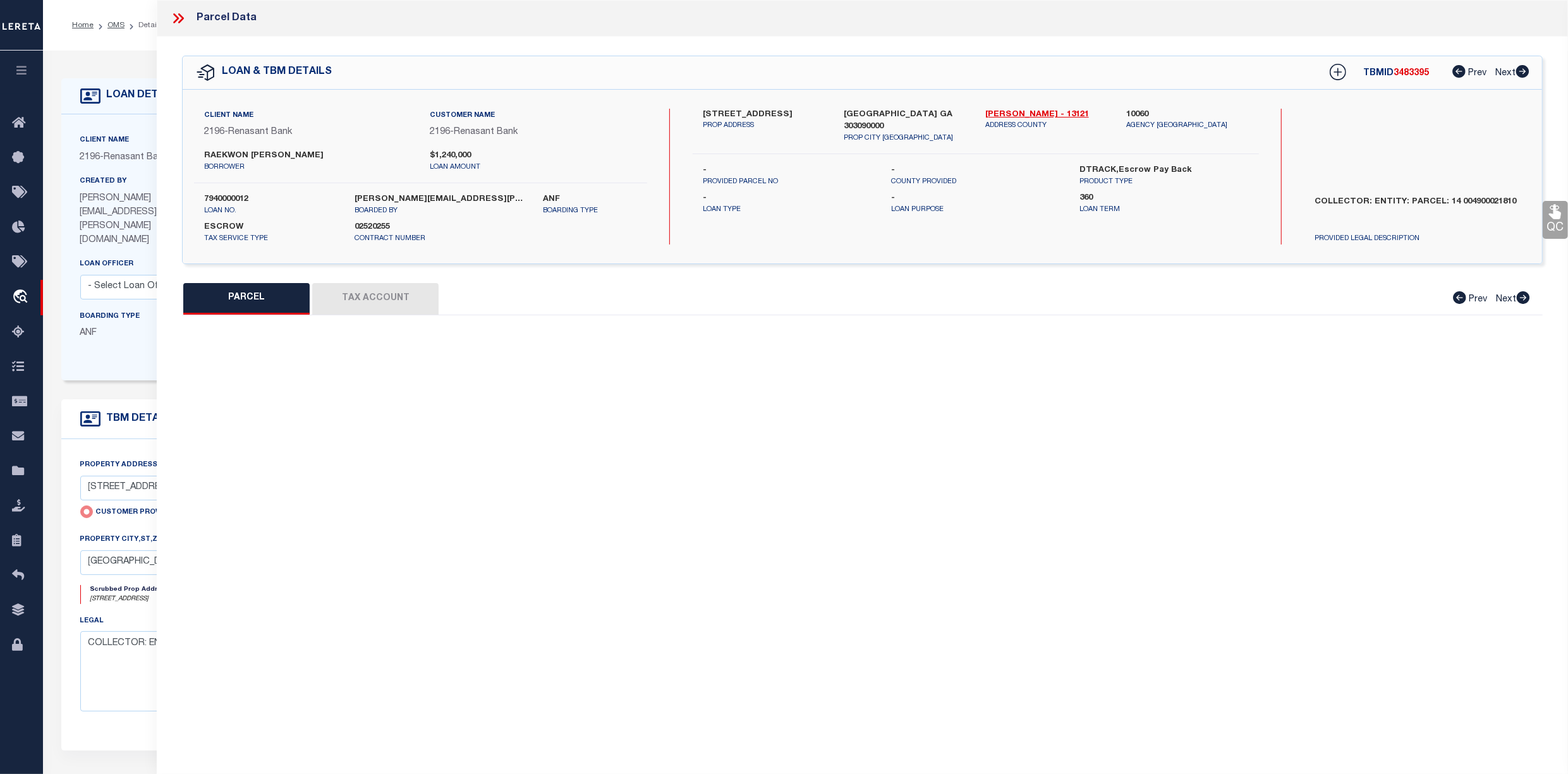
type input "ATLANTA GA 303090000"
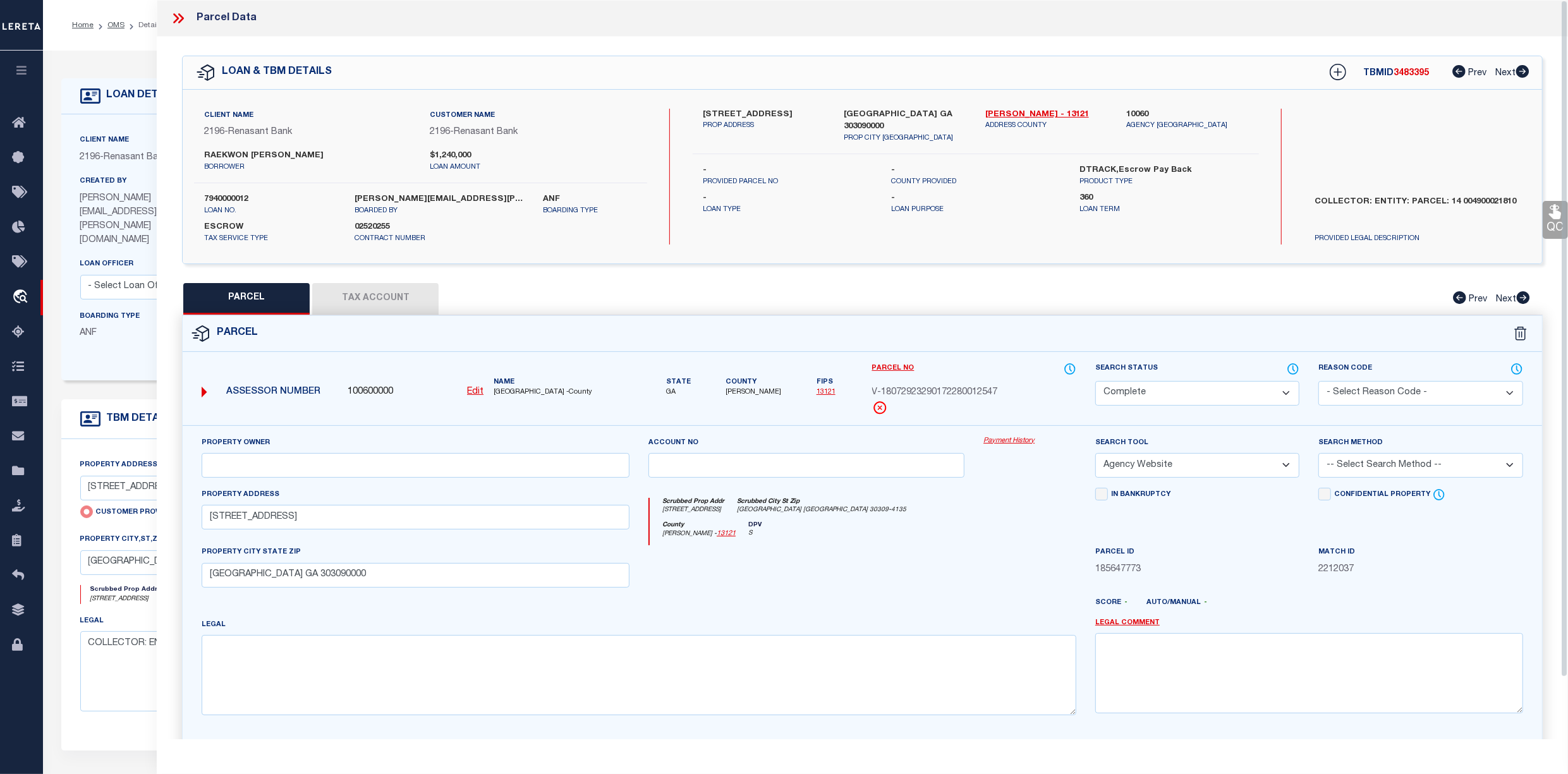
click at [182, 9] on div "Parcel Data" at bounding box center [862, 18] width 1411 height 37
click at [177, 15] on icon at bounding box center [178, 19] width 17 height 17
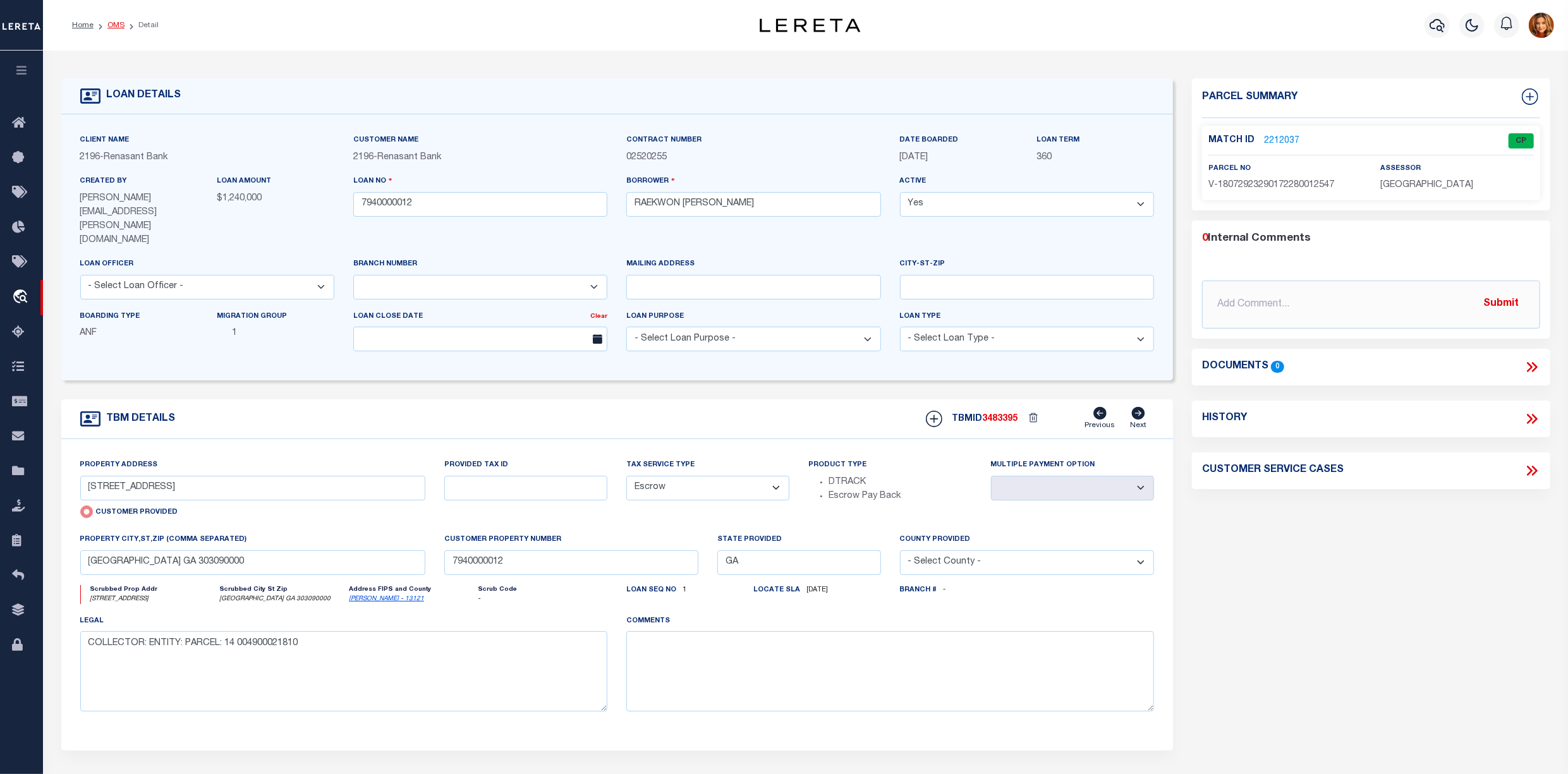
click at [112, 23] on link "OMS" at bounding box center [116, 25] width 17 height 8
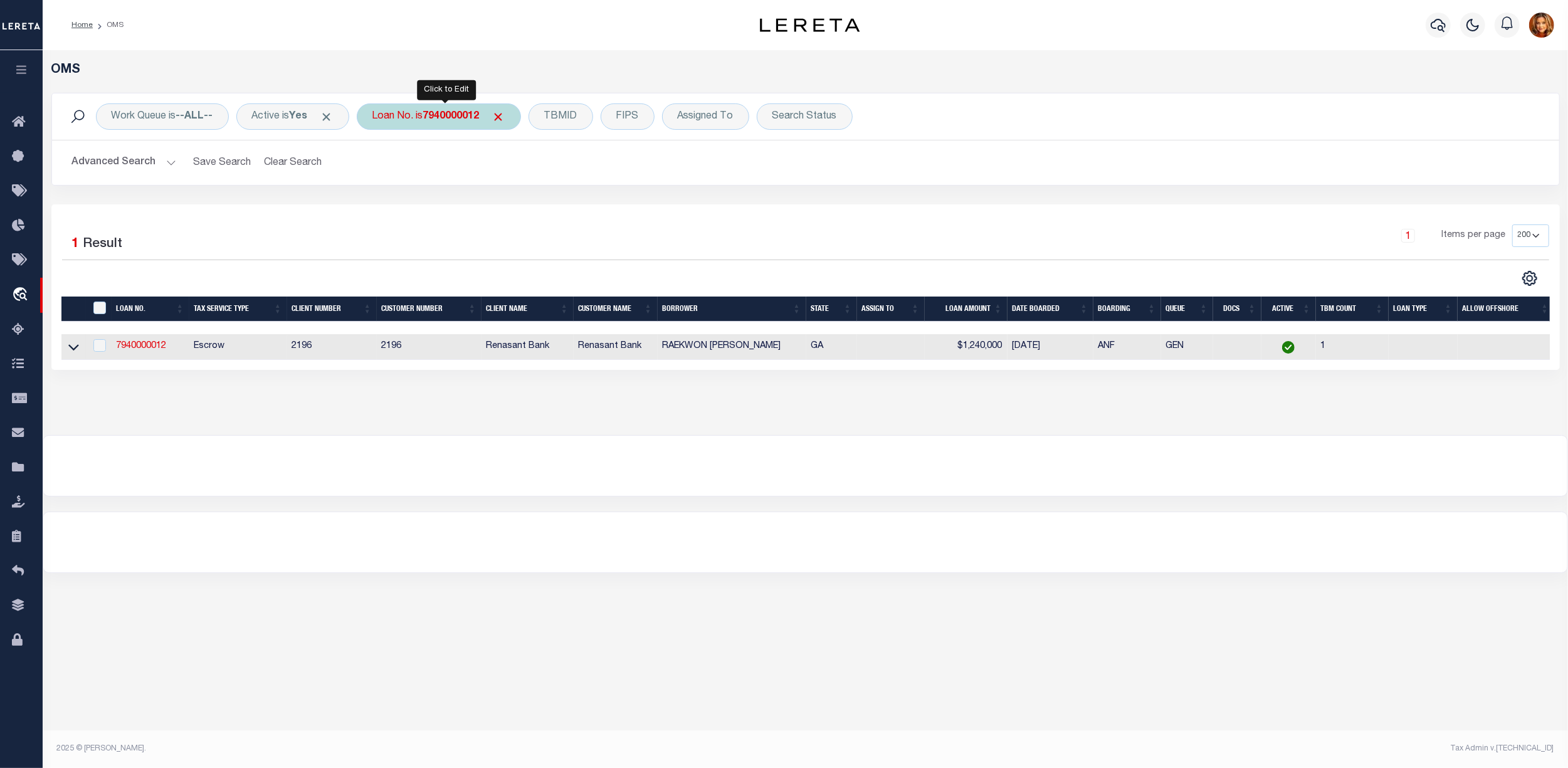
click at [440, 116] on b "7940000012" at bounding box center [451, 116] width 56 height 10
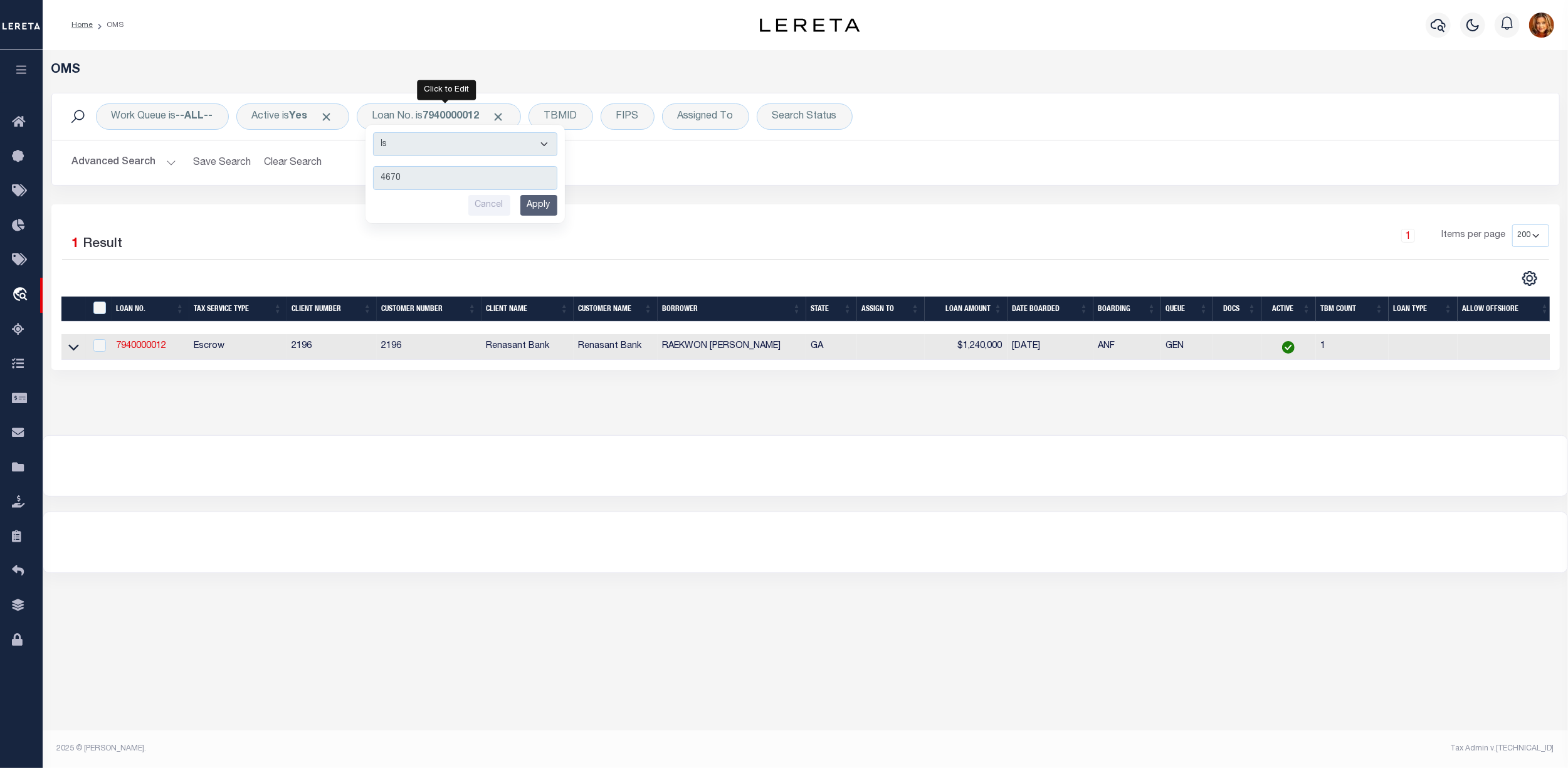
type input "46704"
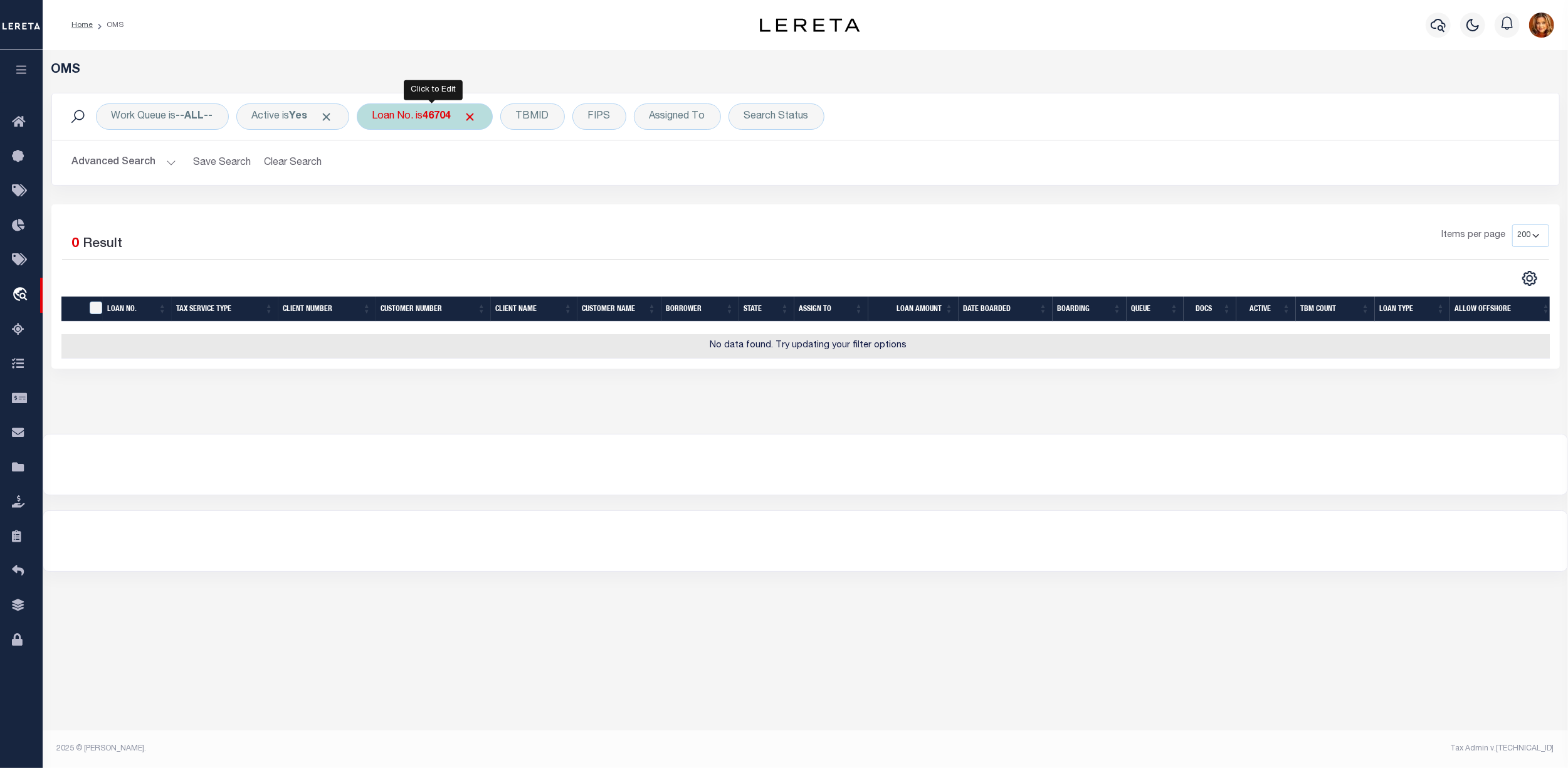
click at [445, 118] on b "46704" at bounding box center [437, 116] width 28 height 10
click at [397, 174] on input "46704" at bounding box center [465, 178] width 184 height 24
type input "45704"
click at [26, 468] on icon at bounding box center [21, 468] width 20 height 16
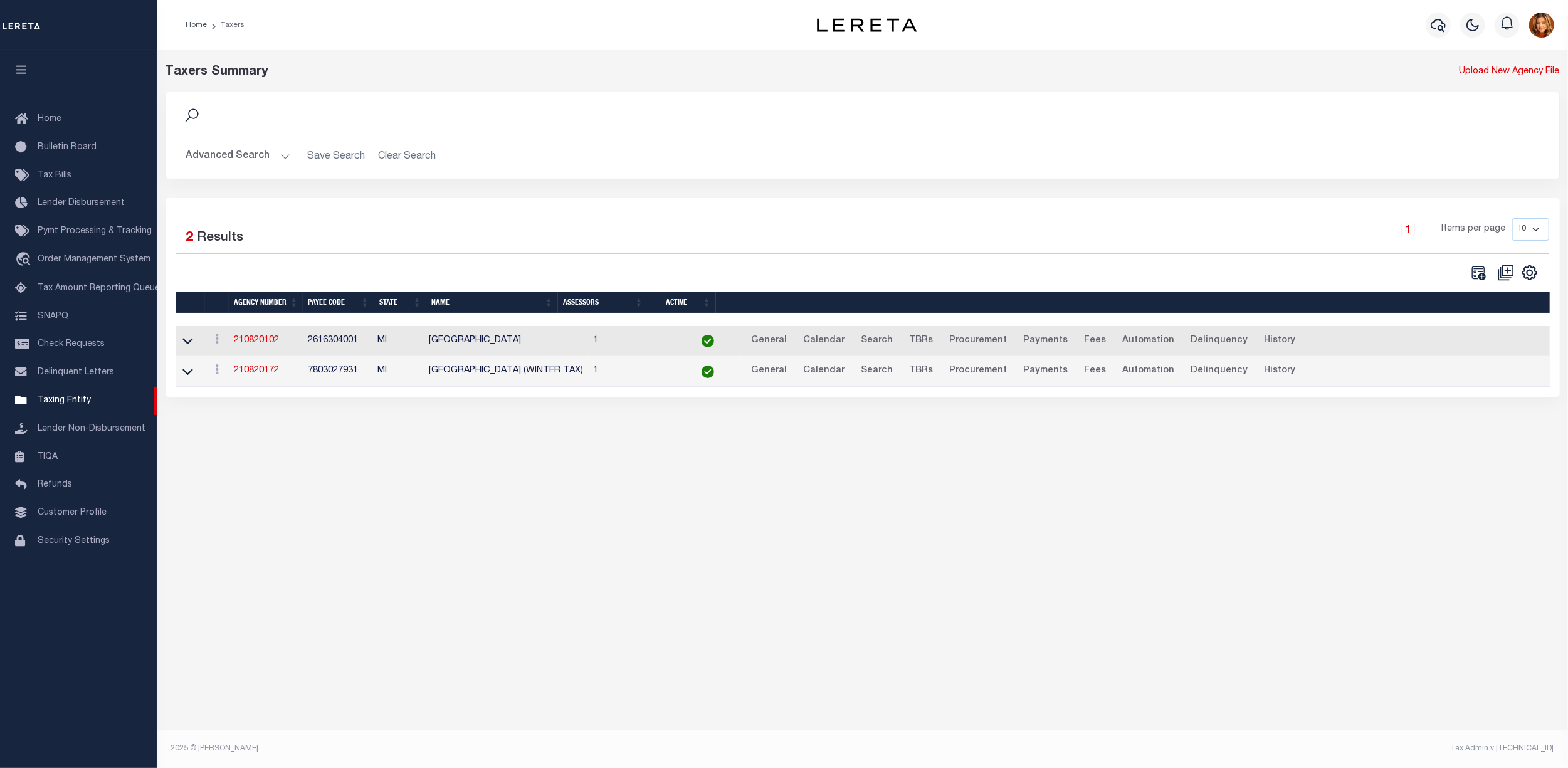
click at [224, 154] on button "Advanced Search" at bounding box center [238, 157] width 104 height 25
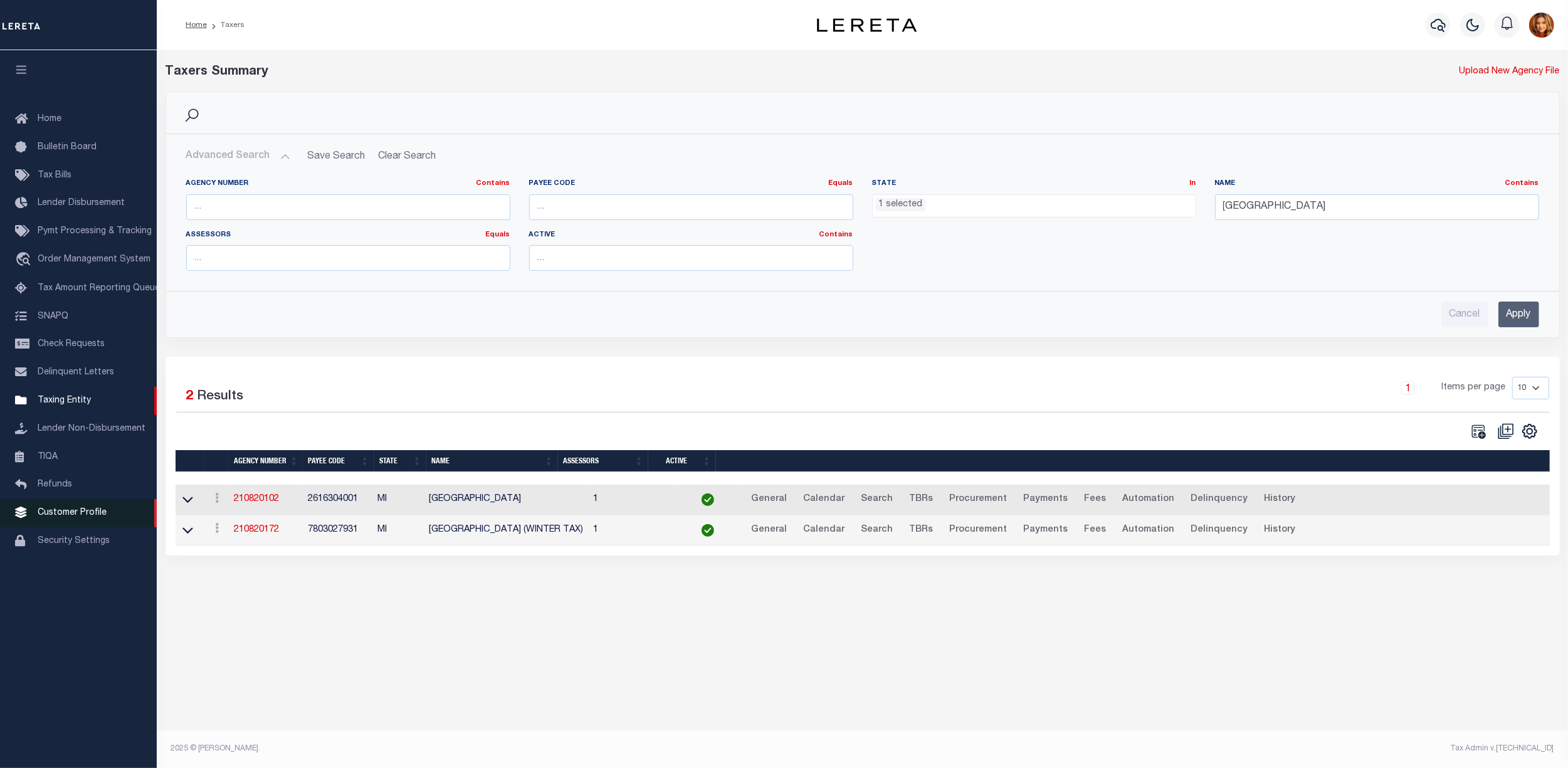
click at [39, 515] on span "Customer Profile" at bounding box center [72, 513] width 69 height 9
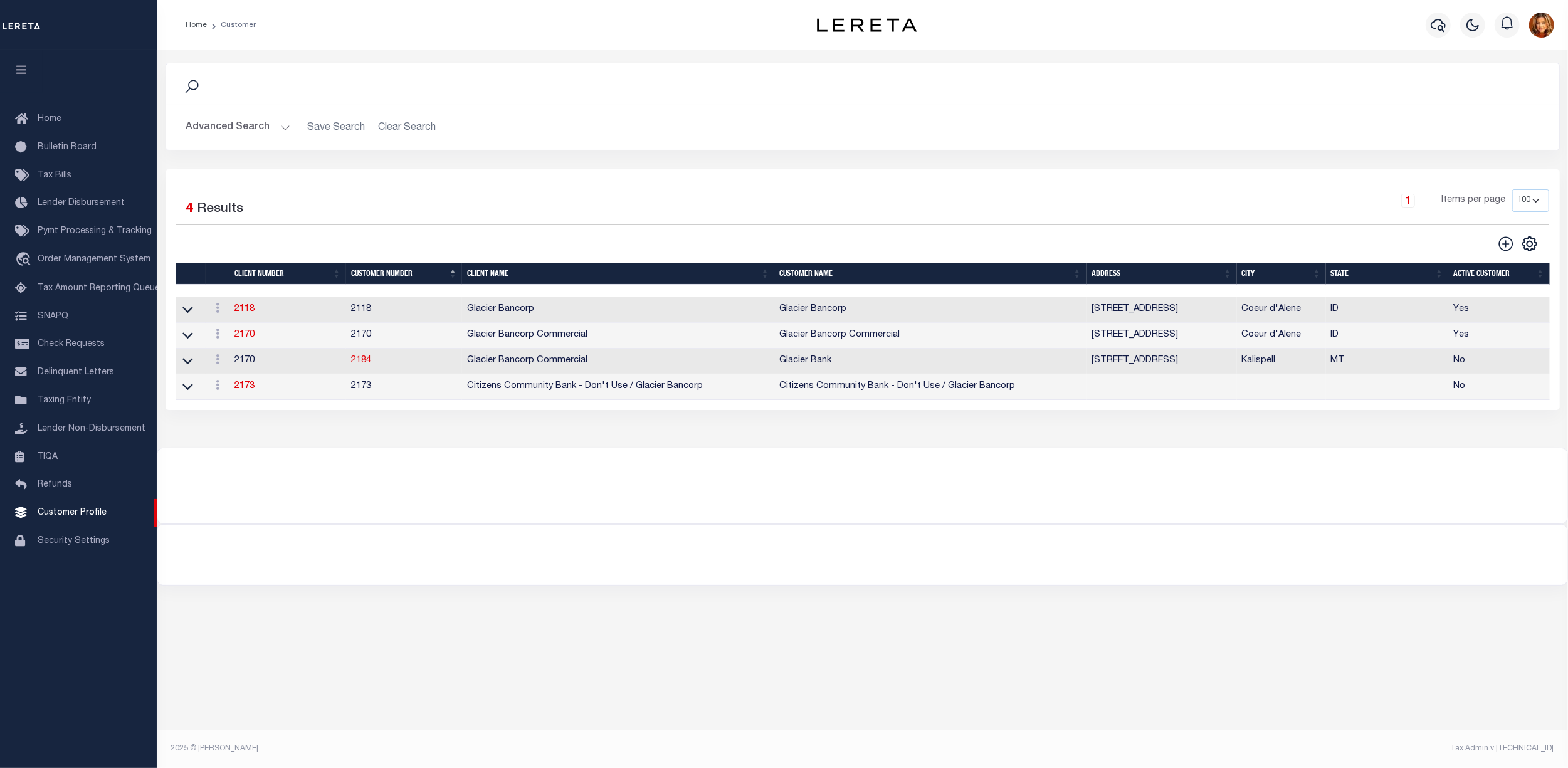
click at [249, 124] on button "Advanced Search" at bounding box center [238, 127] width 104 height 25
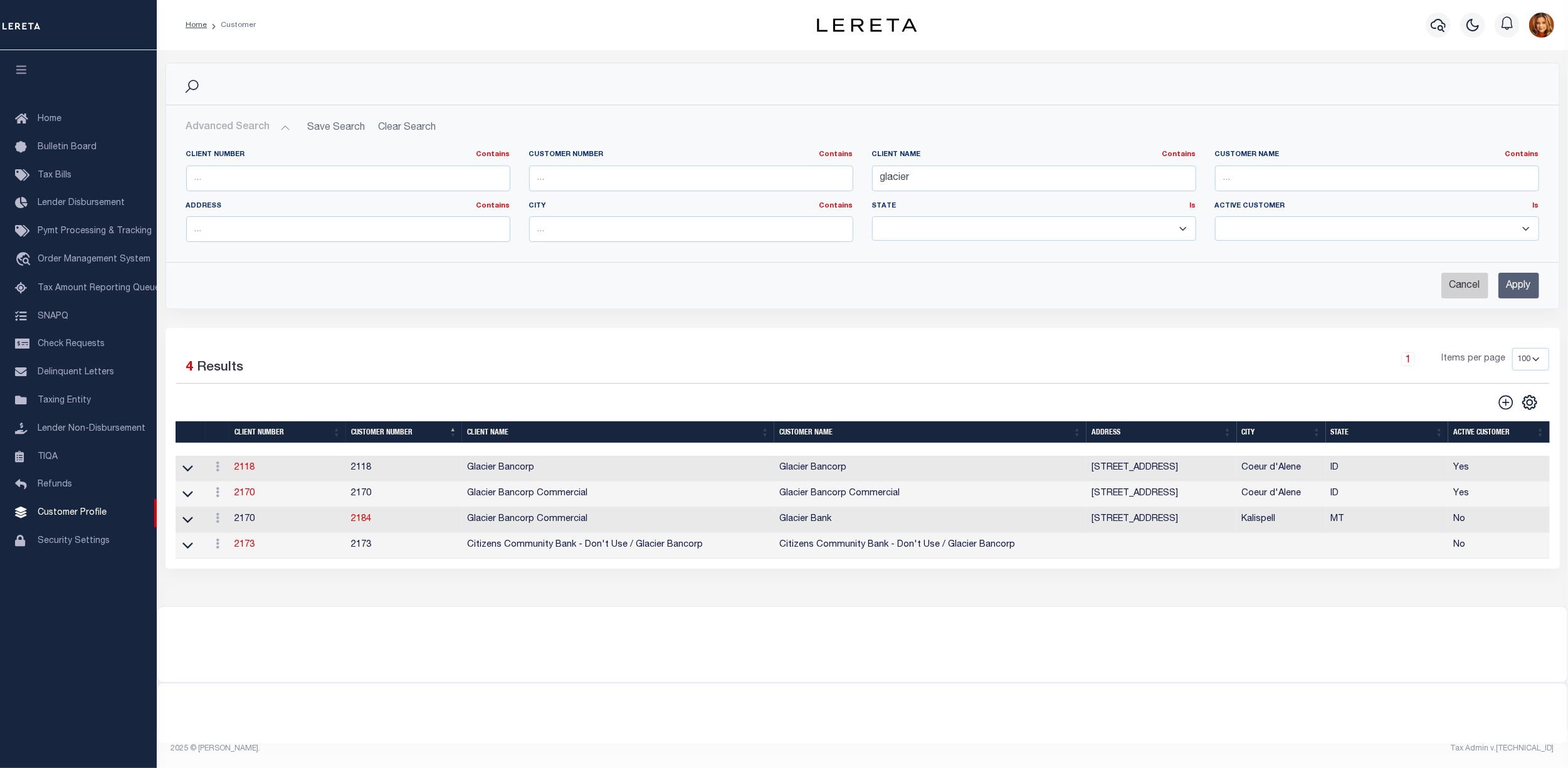
click at [1454, 287] on input "Cancel" at bounding box center [1465, 285] width 47 height 26
checkbox input "true"
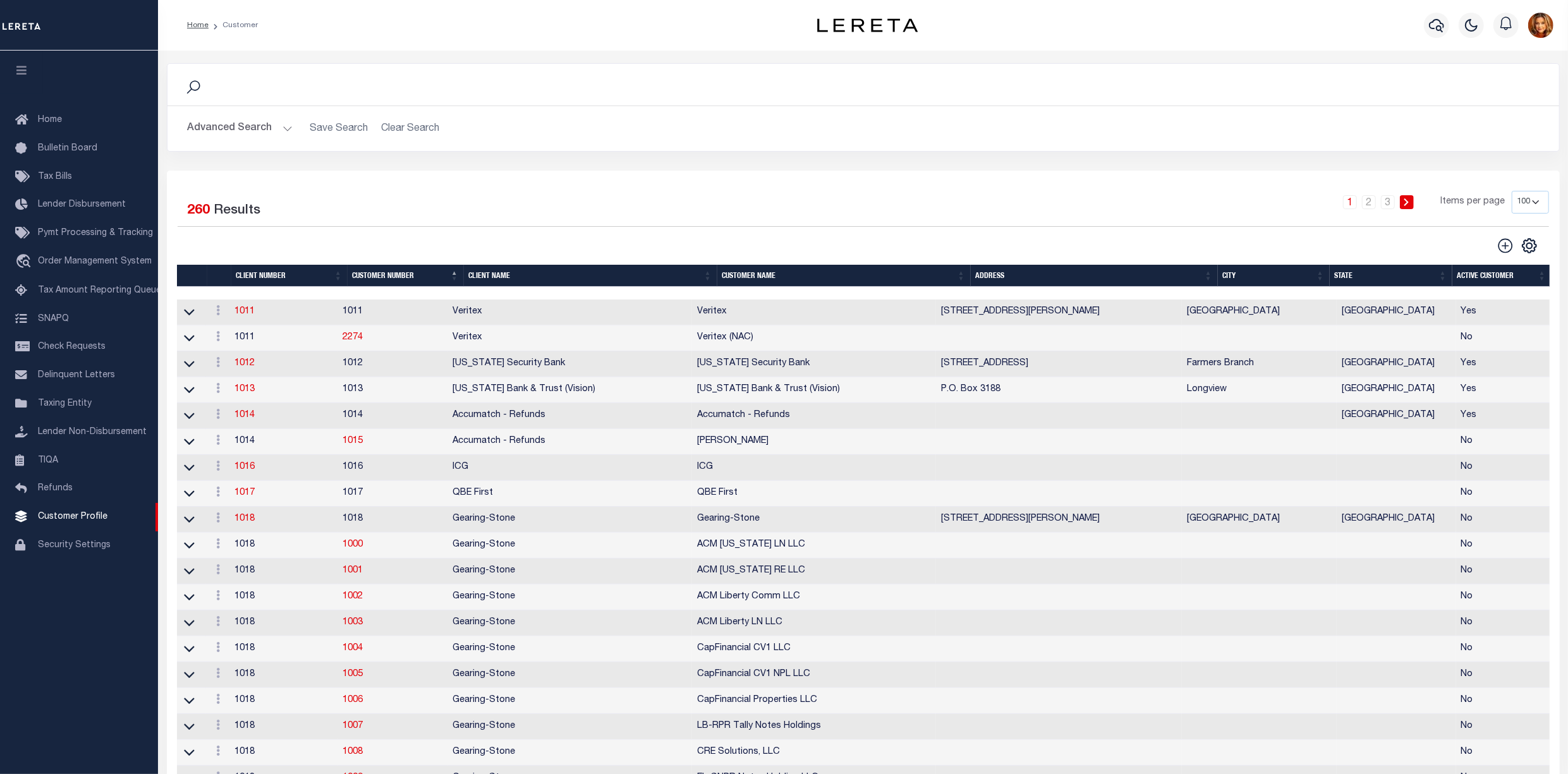
click at [238, 129] on button "Advanced Search" at bounding box center [240, 128] width 105 height 25
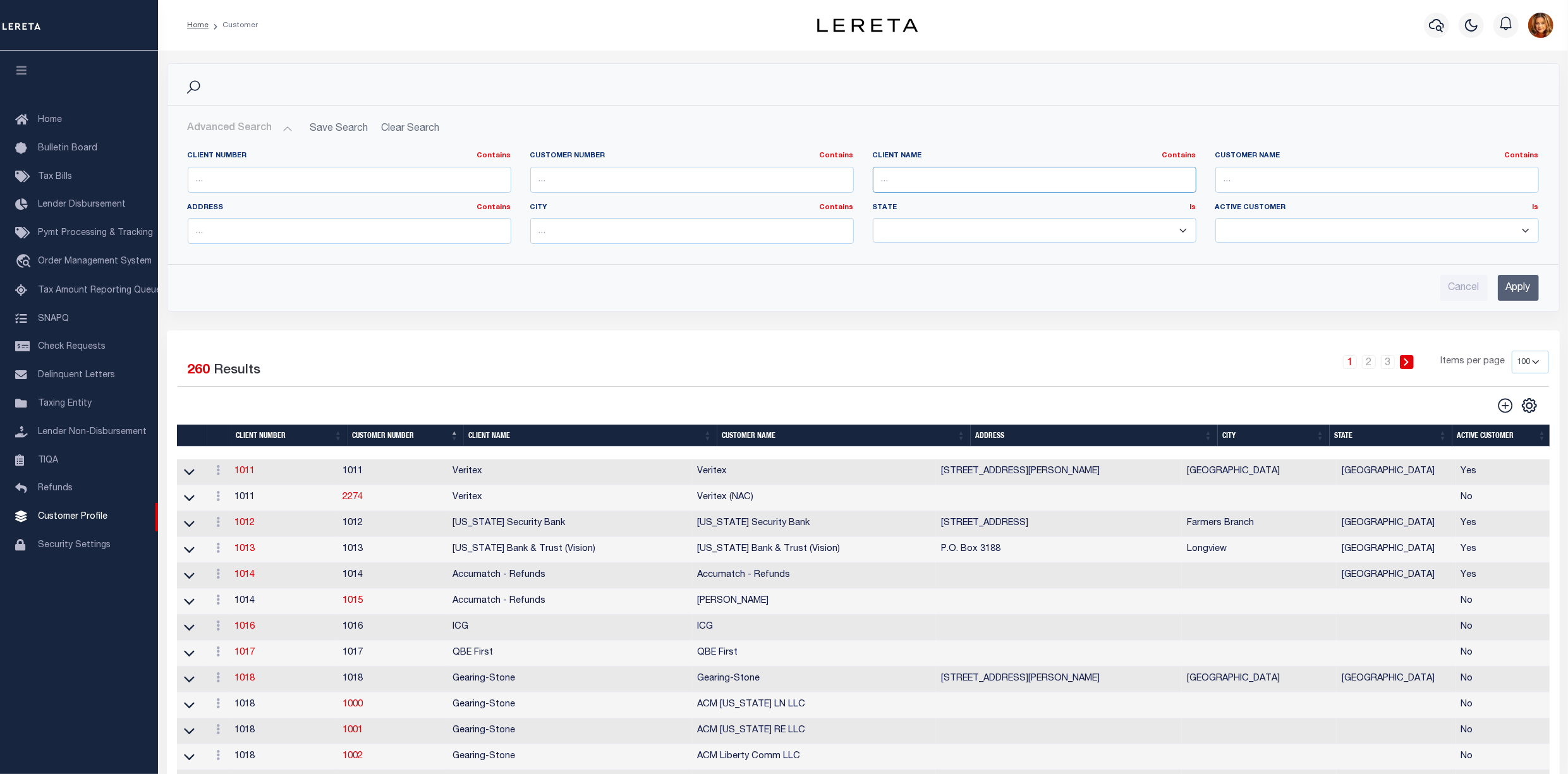
click at [917, 180] on input "text" at bounding box center [1035, 180] width 324 height 26
type input "[GEOGRAPHIC_DATA]"
click at [1509, 281] on input "Apply" at bounding box center [1518, 288] width 41 height 26
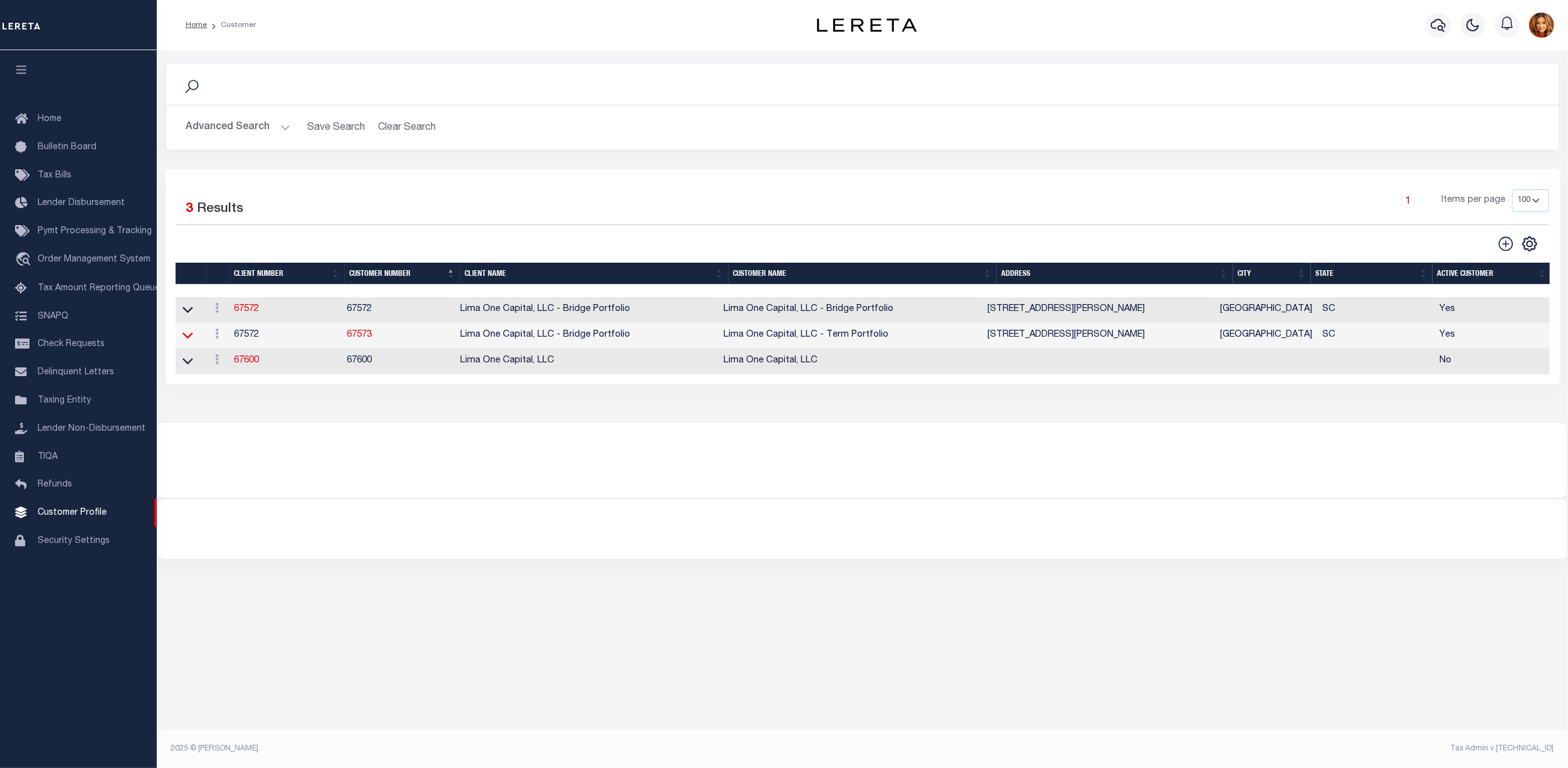
click at [191, 337] on icon at bounding box center [188, 335] width 11 height 13
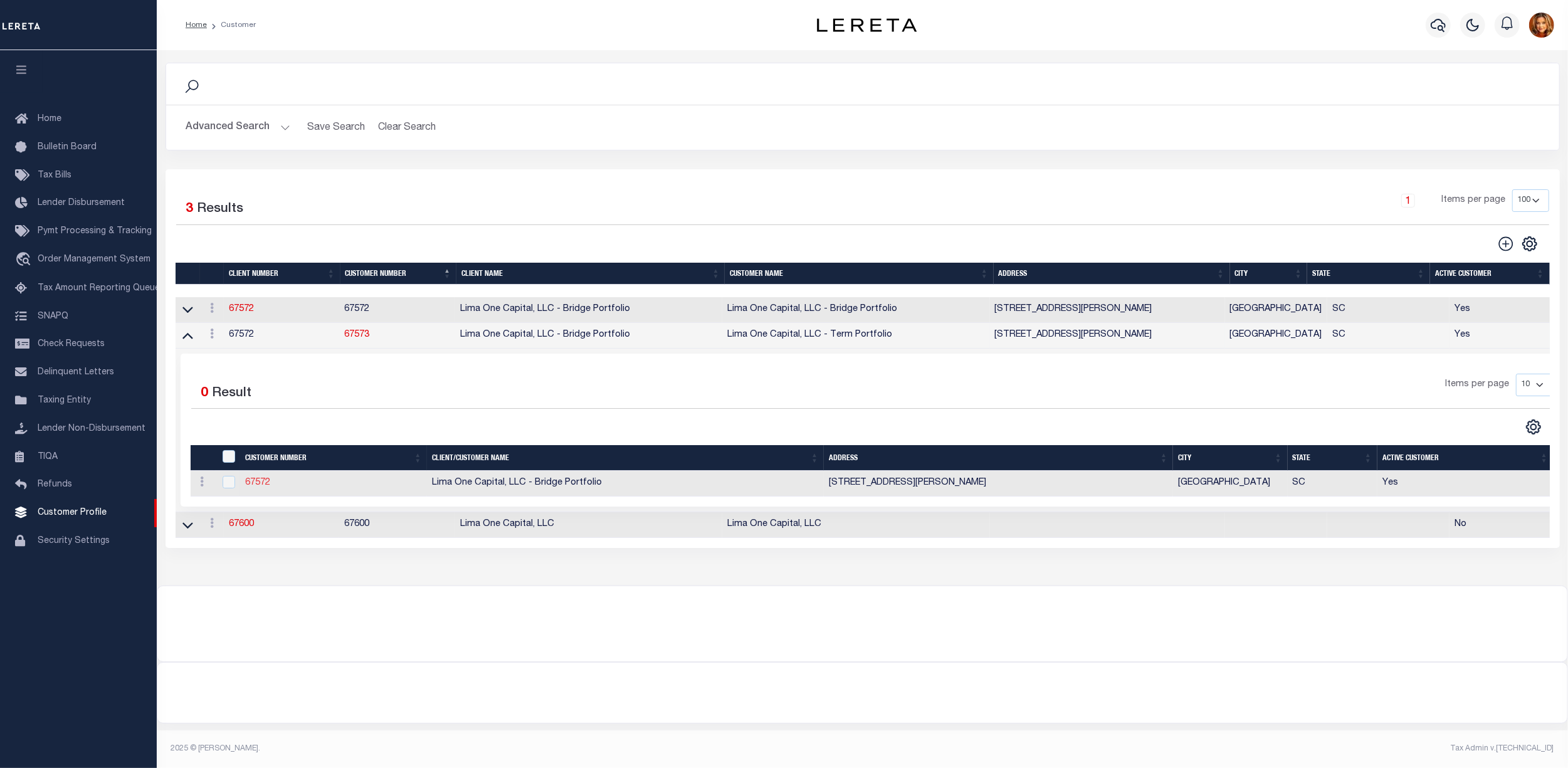
click at [253, 487] on link "67572" at bounding box center [257, 483] width 25 height 9
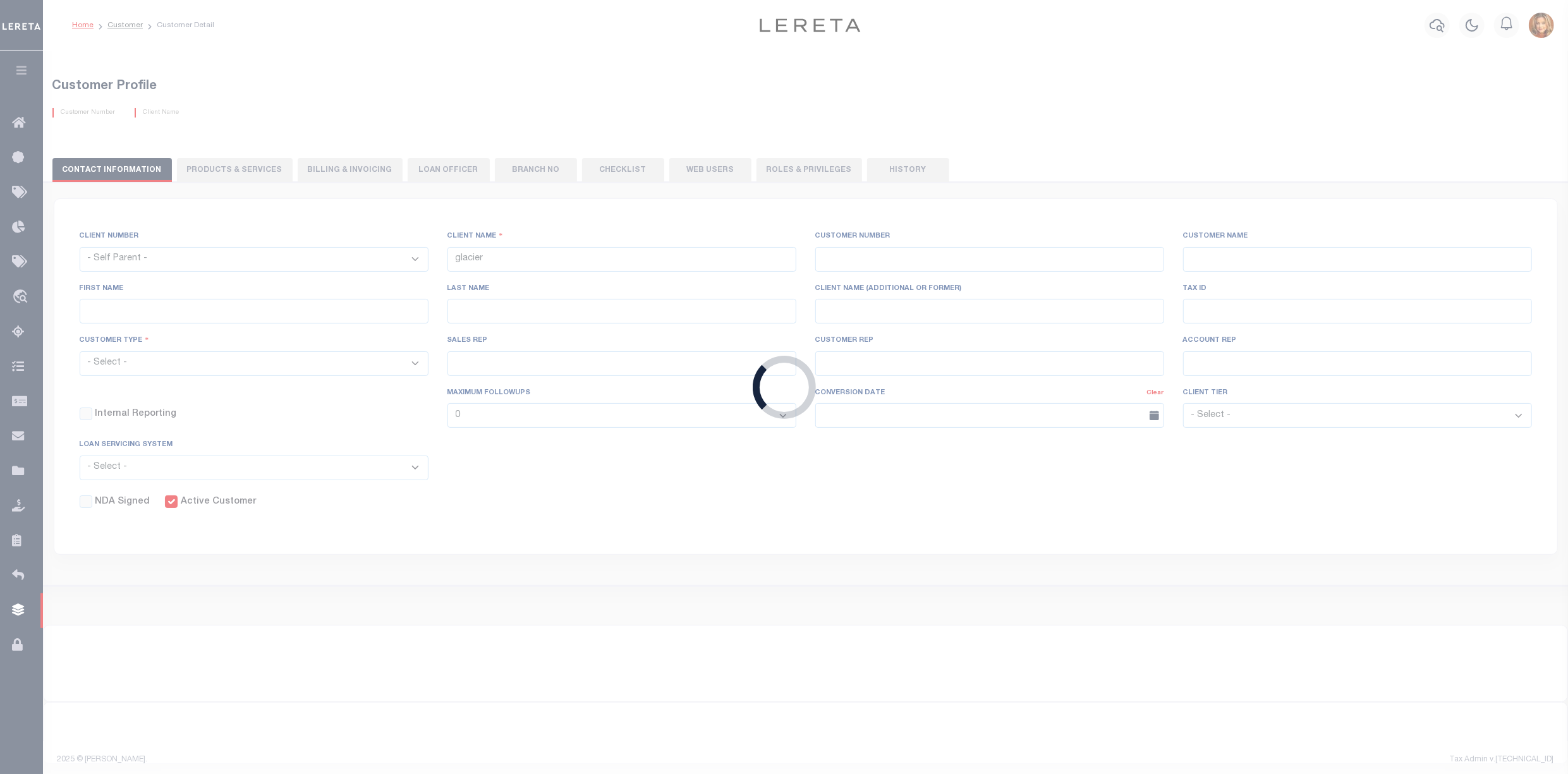
select select
type input "Lima One Capital, LLC - Bridge Portfolio"
type input "67572"
type input "Lima One Capital, LLC - Bridge Portfolio"
type input "[PERSON_NAME]"
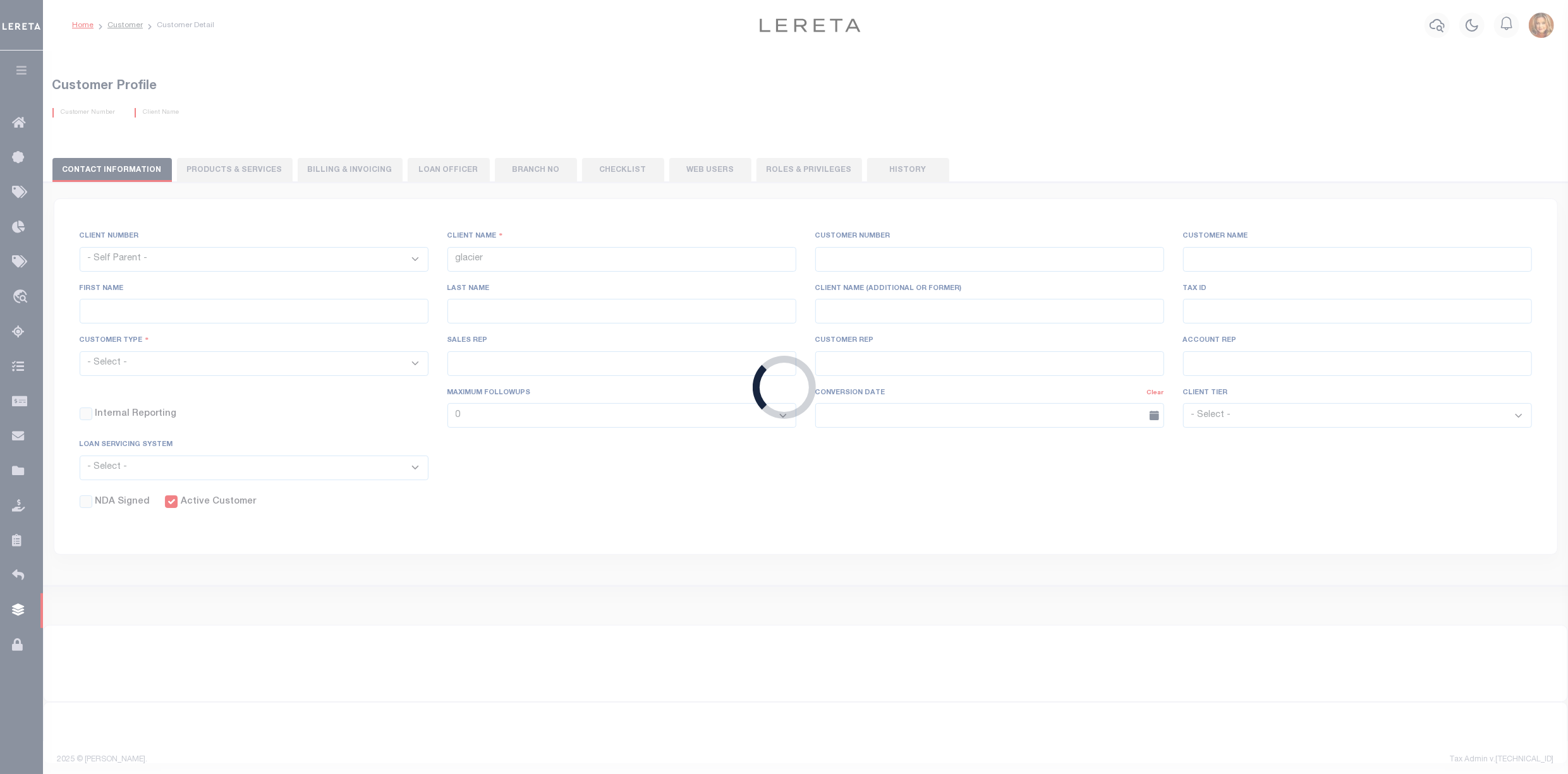
type input "[PERSON_NAME]"
select select "Residential"
type input "[PERSON_NAME]"
select select "Tier 3"
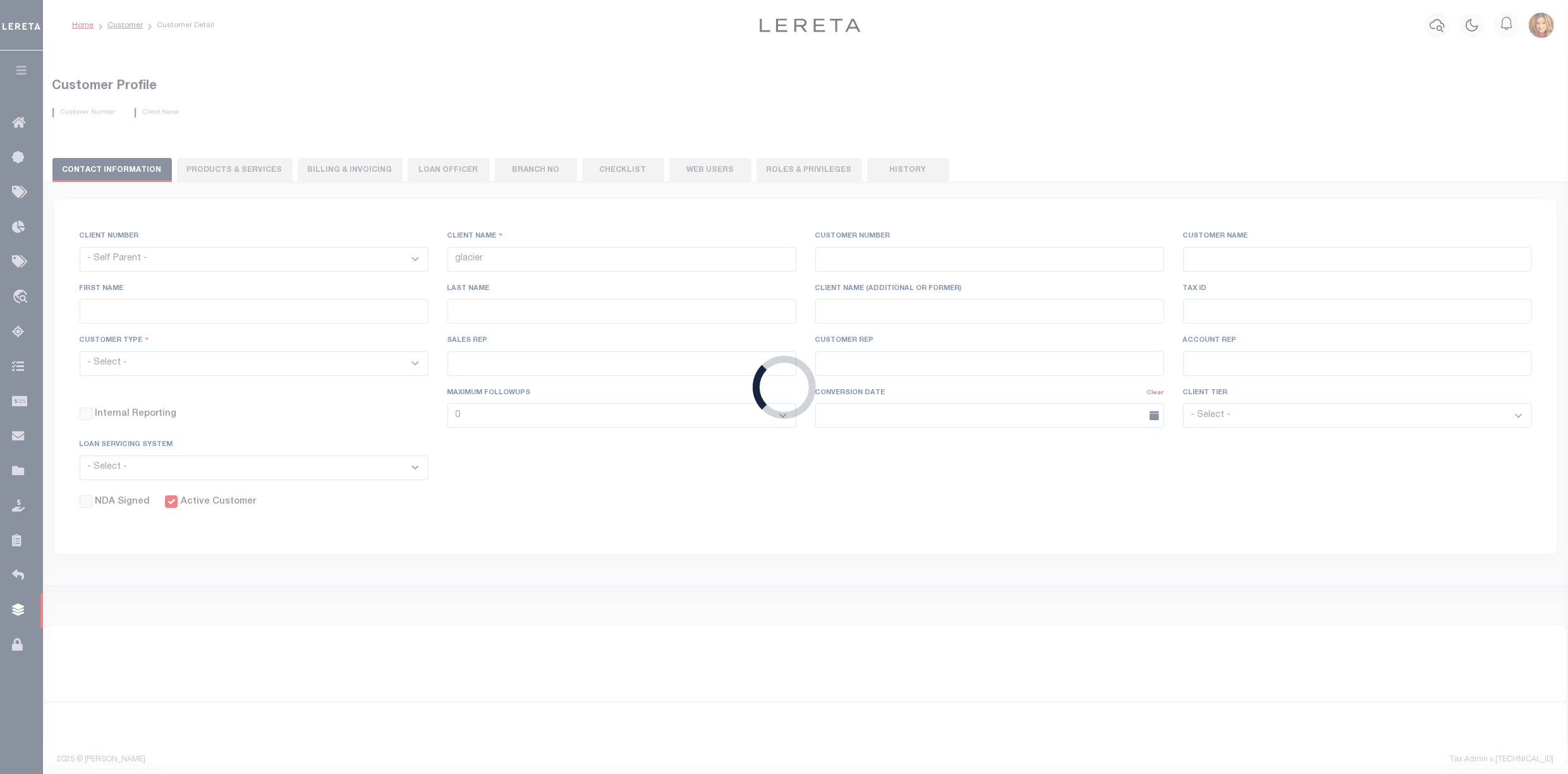
select select "OTH"
checkbox input "true"
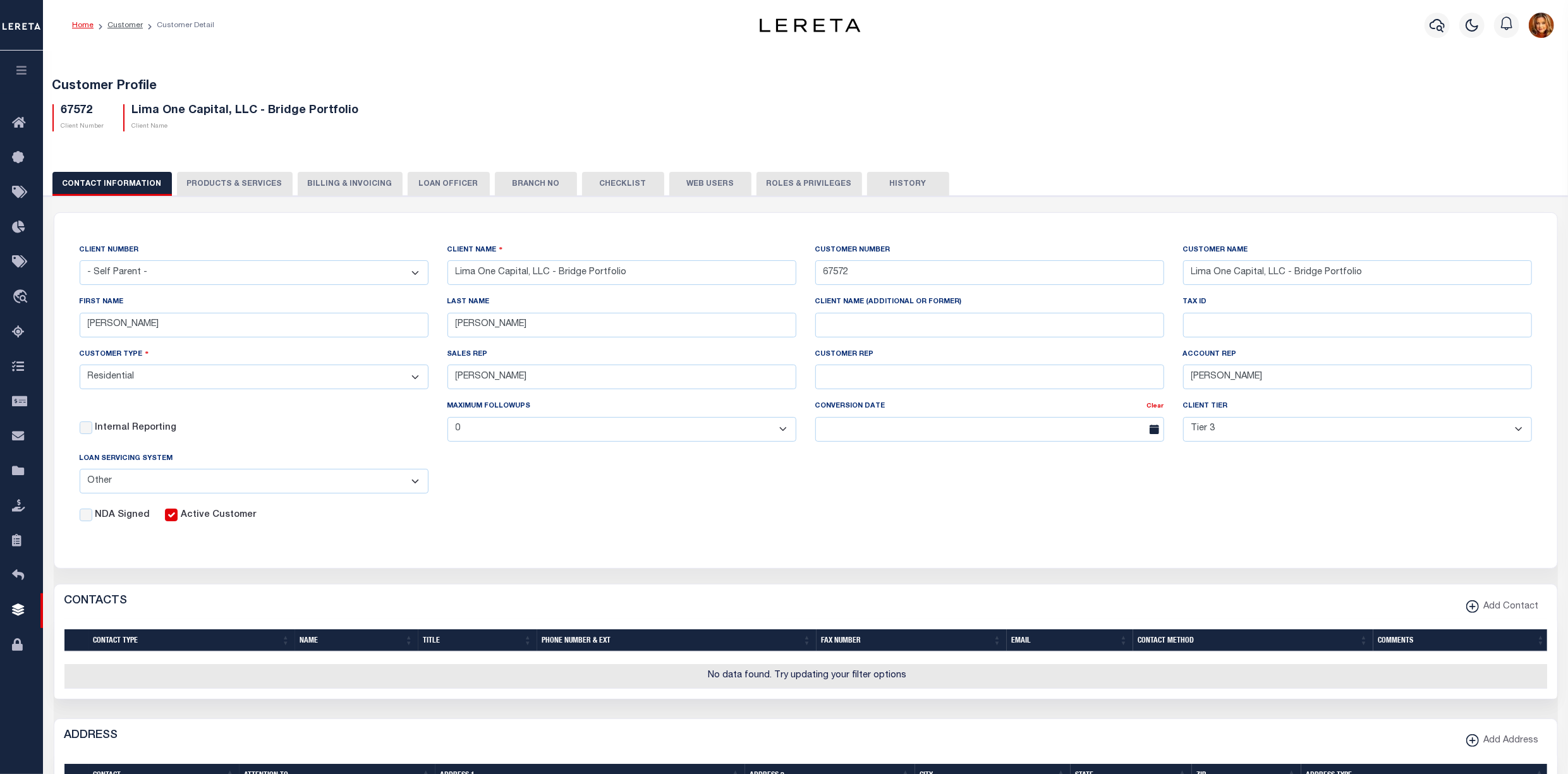
drag, startPoint x: 693, startPoint y: 183, endPoint x: 605, endPoint y: 538, distance: 365.7
click at [611, 539] on div "CONTACT INFORMATION PRODUCTS & SERVICES PRODUCTS & SERVICES Billing & Invoicing…" at bounding box center [805, 628] width 1537 height 944
click at [130, 335] on input "[PERSON_NAME]" at bounding box center [253, 325] width 349 height 25
drag, startPoint x: 124, startPoint y: 332, endPoint x: 37, endPoint y: 331, distance: 87.0
click at [37, 331] on div "Home Customer Customer Detail" at bounding box center [784, 646] width 1568 height 1293
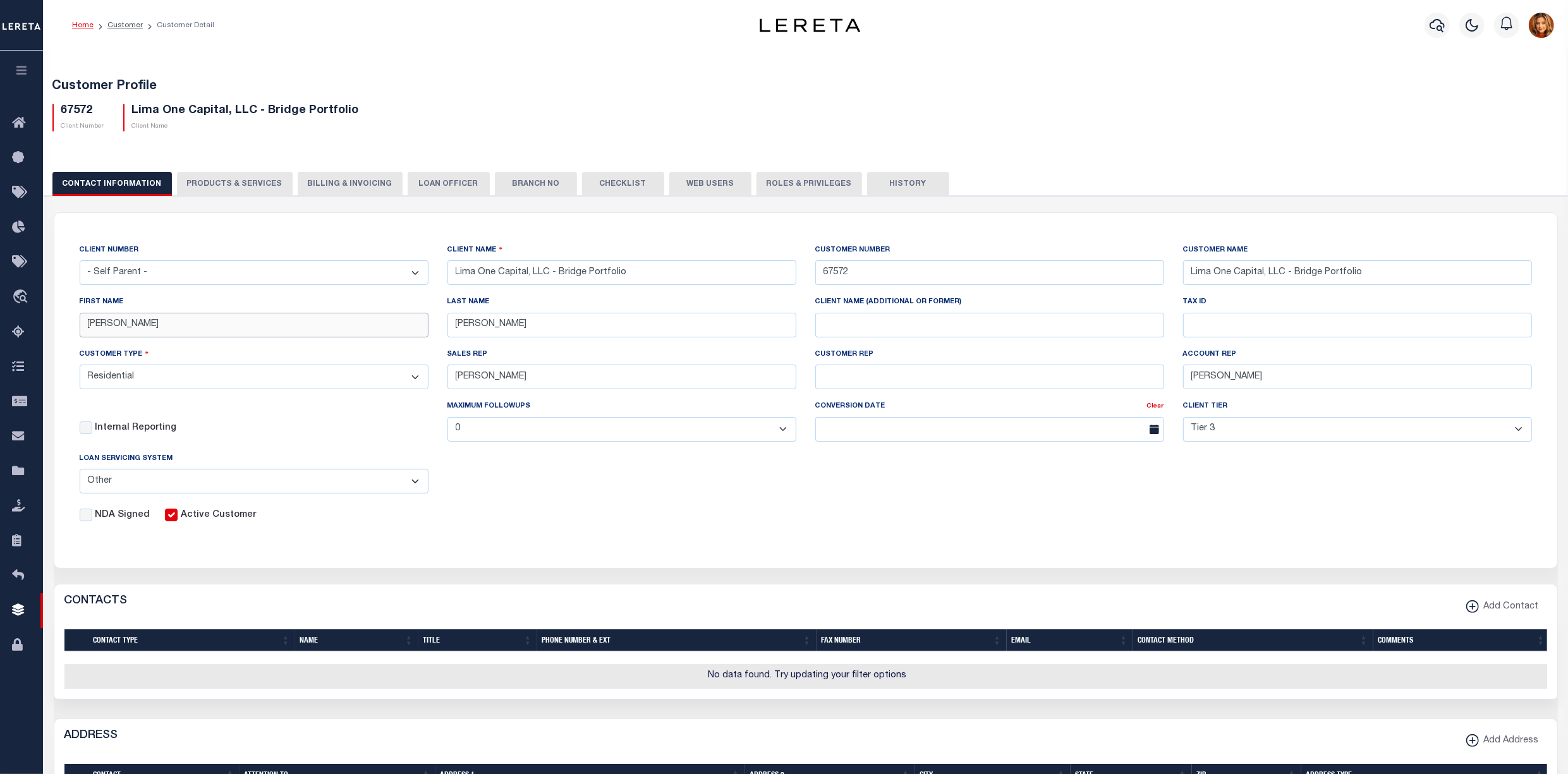
type input "[PERSON_NAME]"
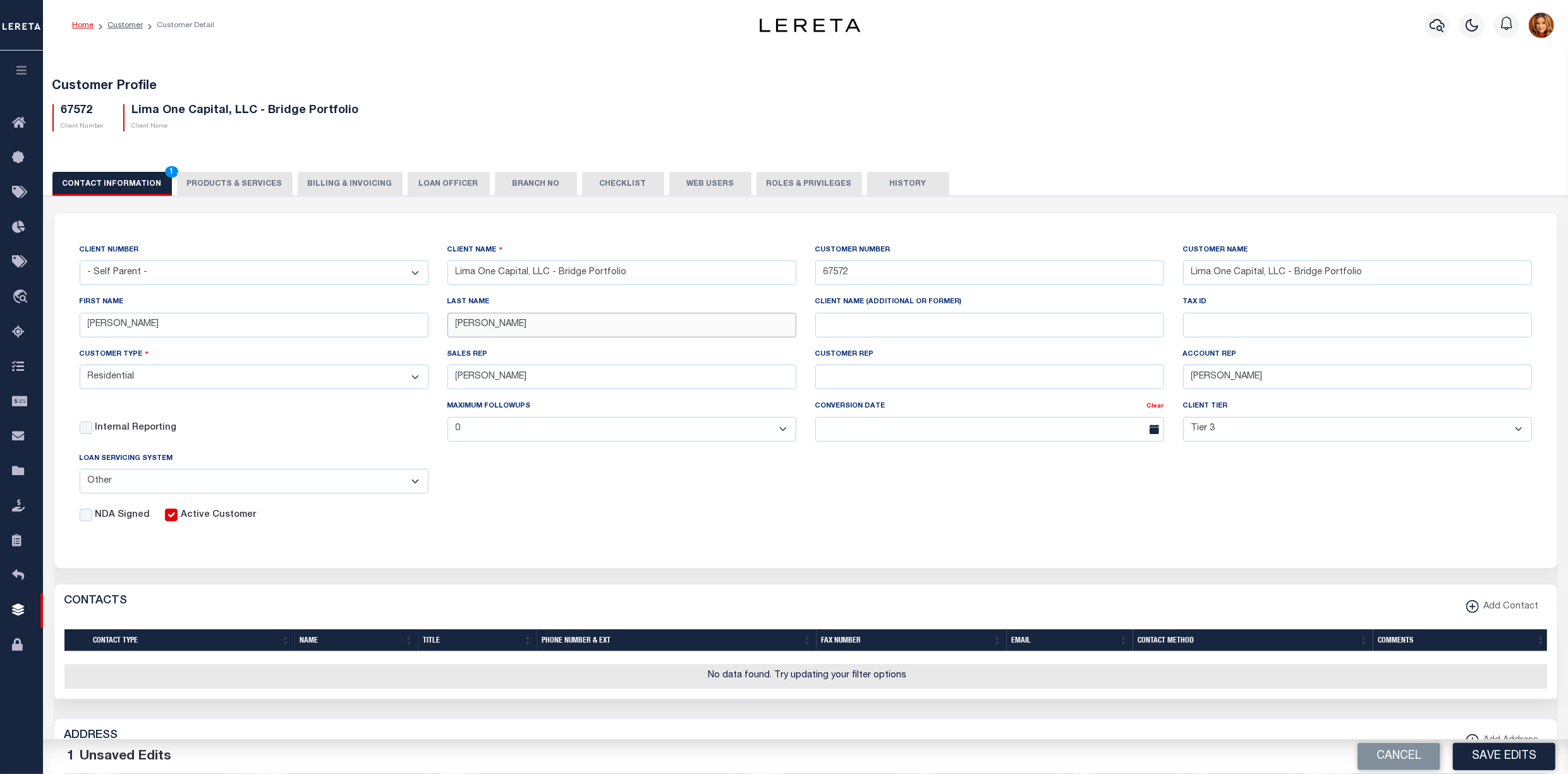
drag, startPoint x: 496, startPoint y: 327, endPoint x: 410, endPoint y: 321, distance: 86.2
click at [410, 321] on div "CLIENT NUMBER - Self Parent - 1011 1012 1013 1014 1016 1017 1018 1019 1035 1036…" at bounding box center [806, 383] width 1471 height 279
type input "[PERSON_NAME]"
click at [609, 506] on div "CLIENT NUMBER - Self Parent - 1011 1012 1013 1014 1016 1017 1018 1019 1035 1036…" at bounding box center [806, 383] width 1471 height 279
click at [1514, 757] on button "Save Edits" at bounding box center [1504, 756] width 102 height 27
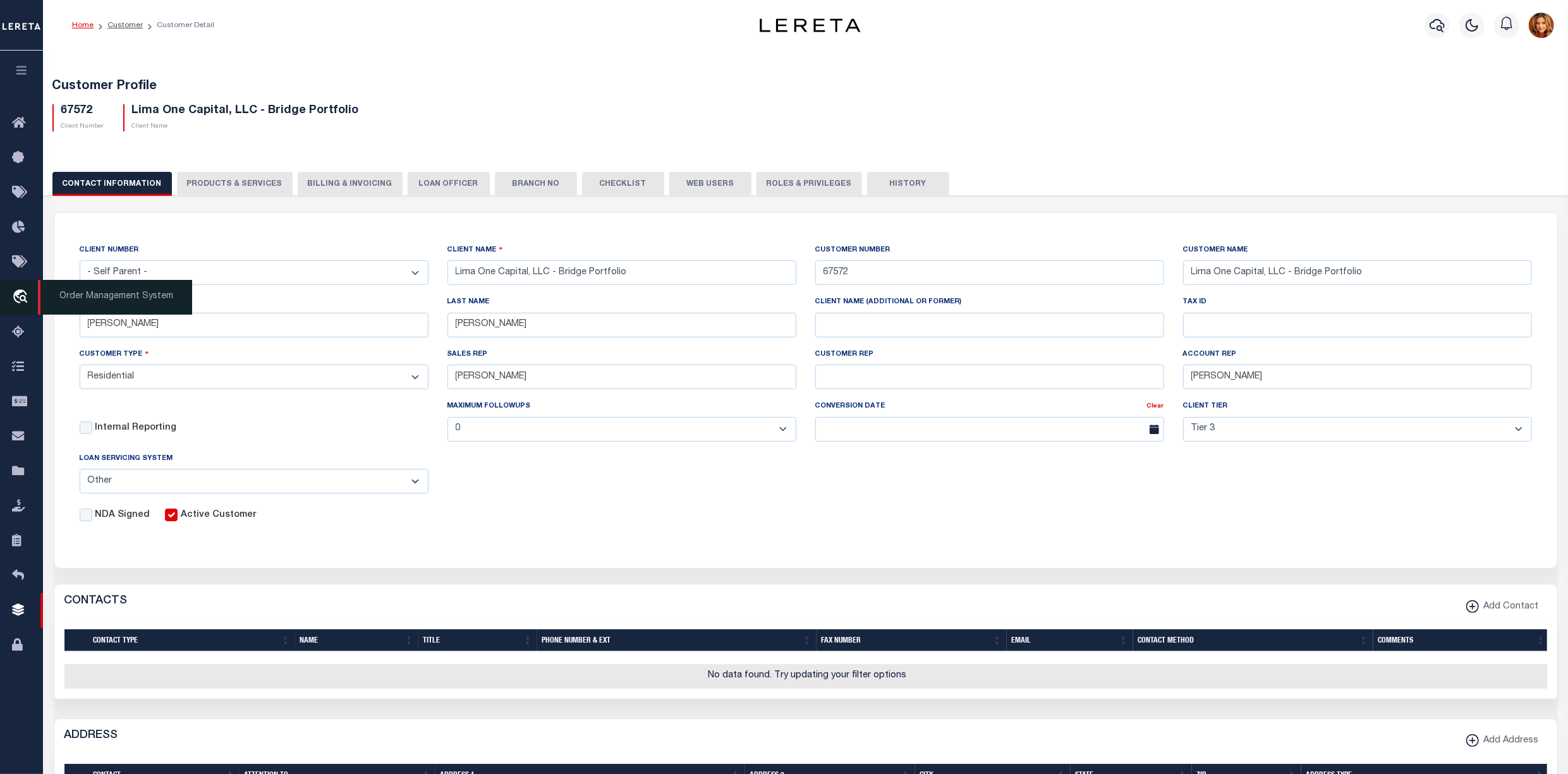
click at [23, 297] on icon "travel_explore" at bounding box center [21, 297] width 20 height 17
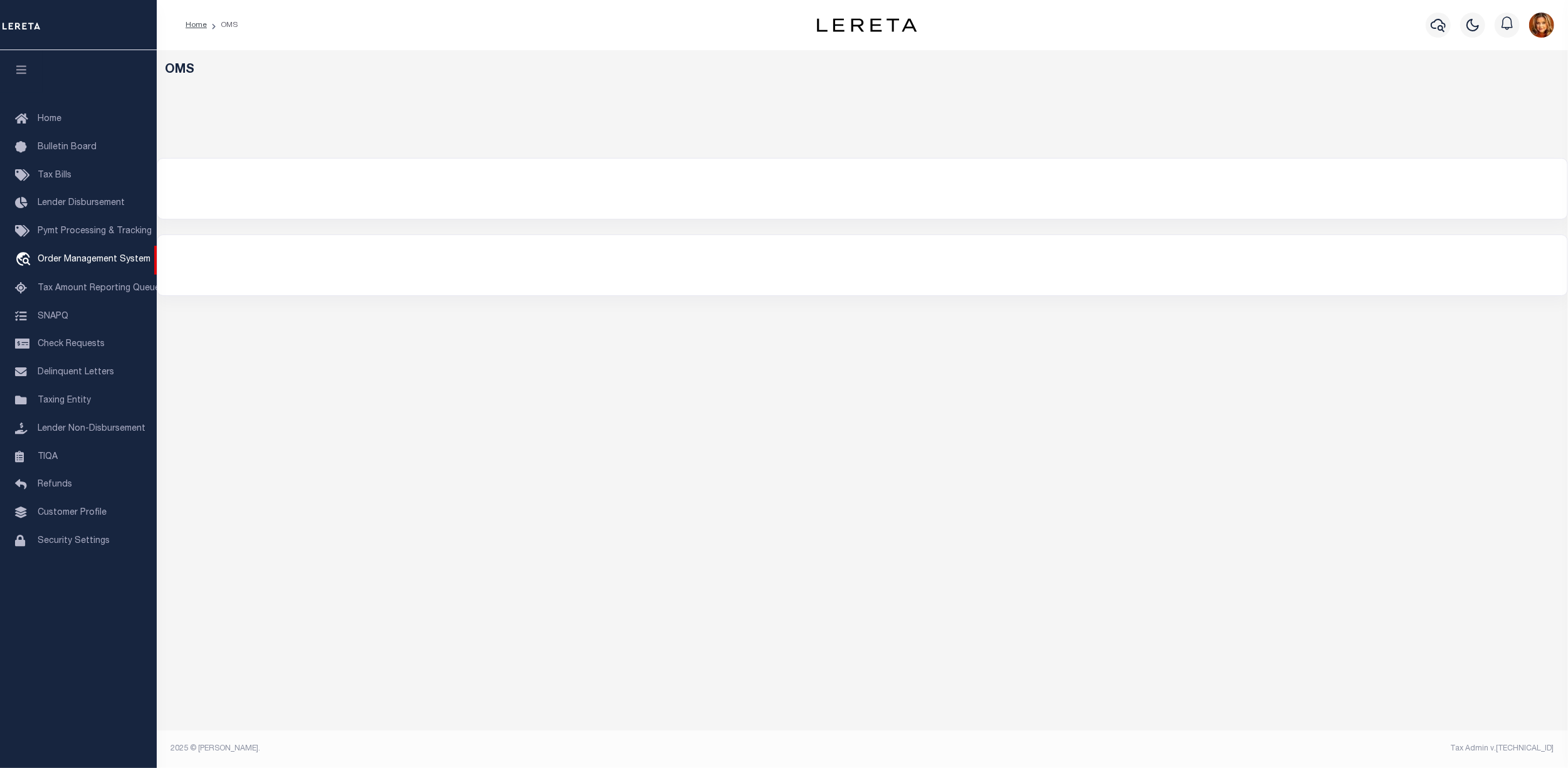
select select "200"
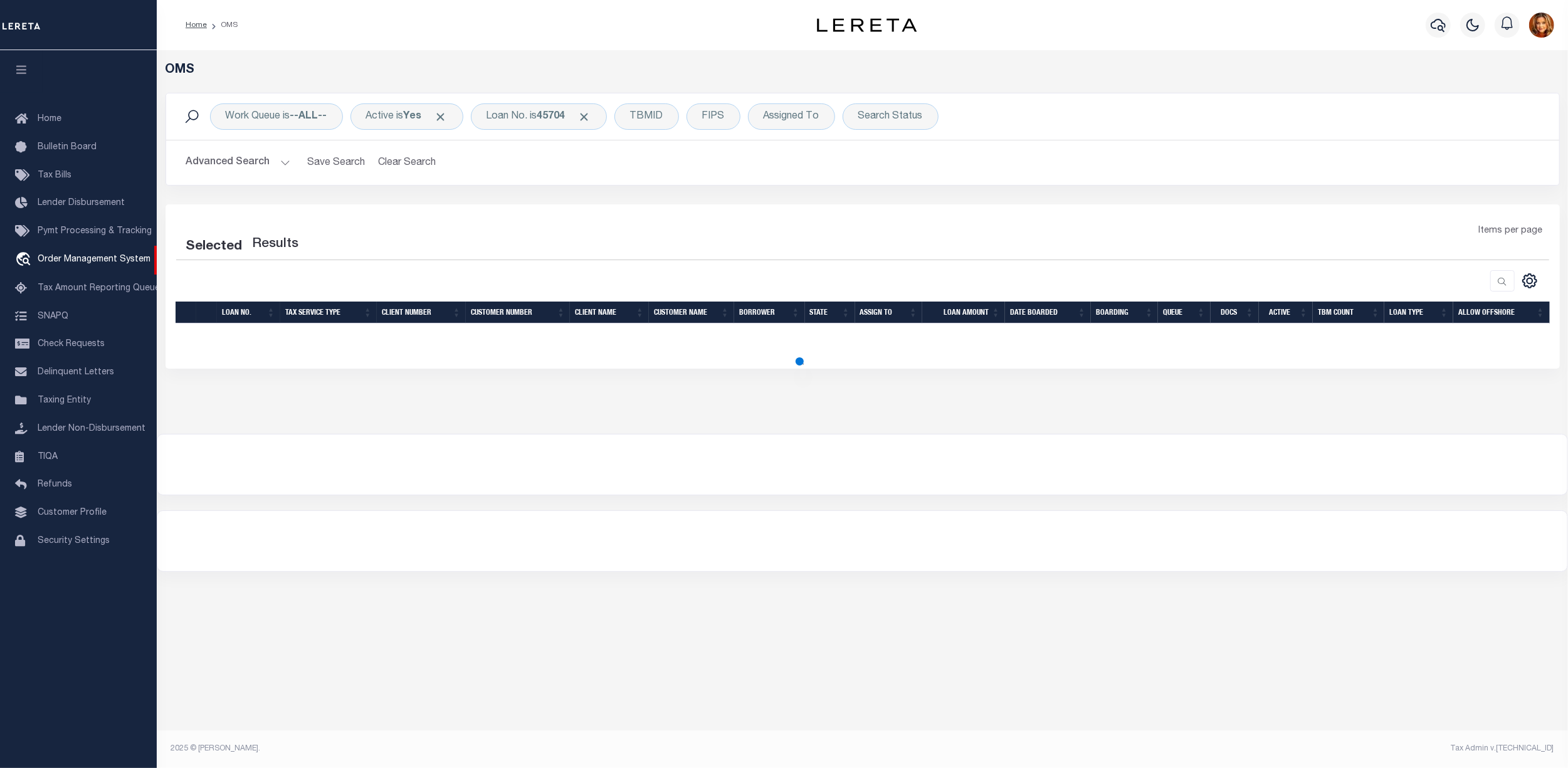
select select "200"
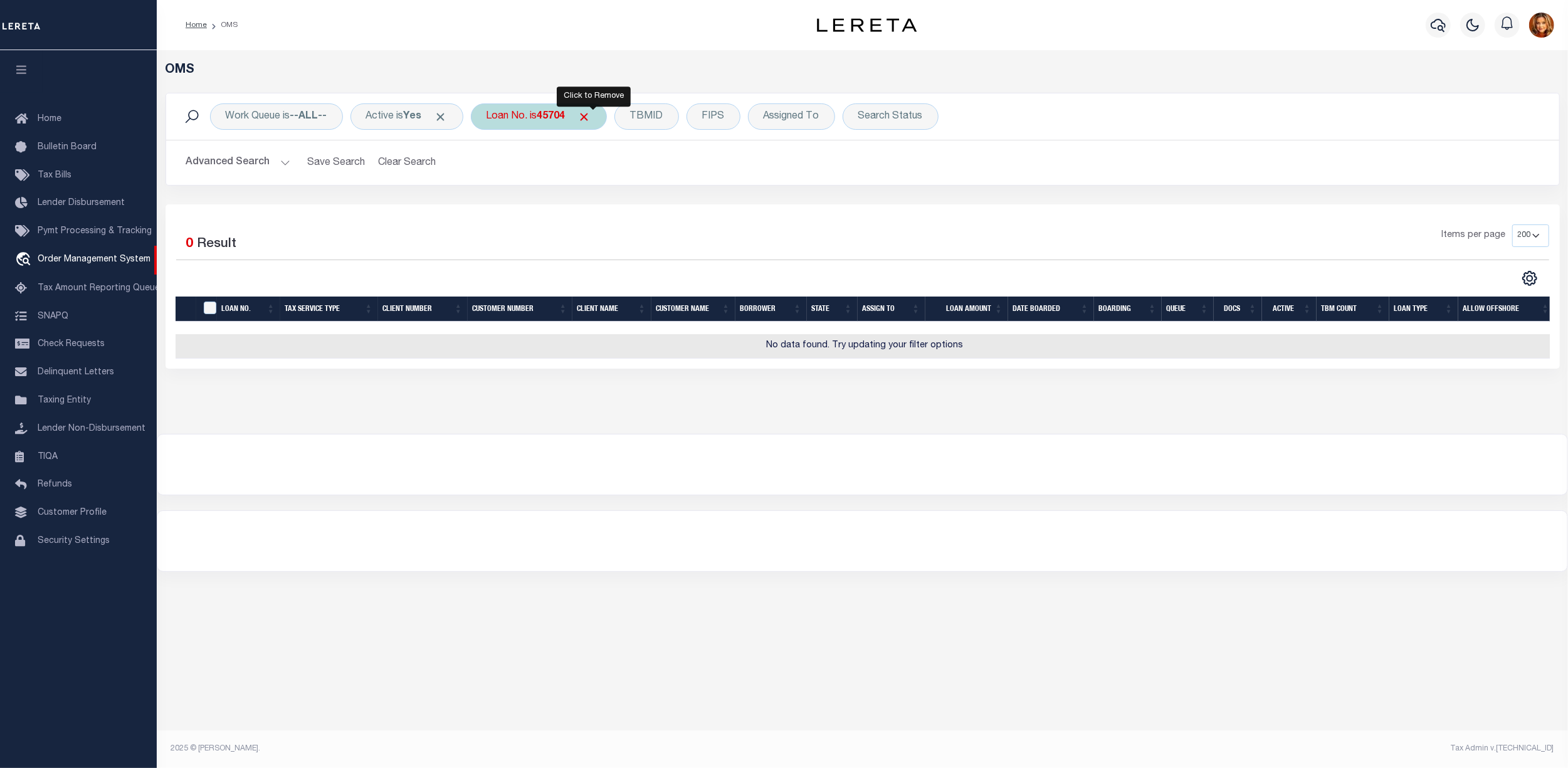
click at [591, 118] on span "Click to Remove" at bounding box center [584, 116] width 13 height 13
